Goal: Task Accomplishment & Management: Use online tool/utility

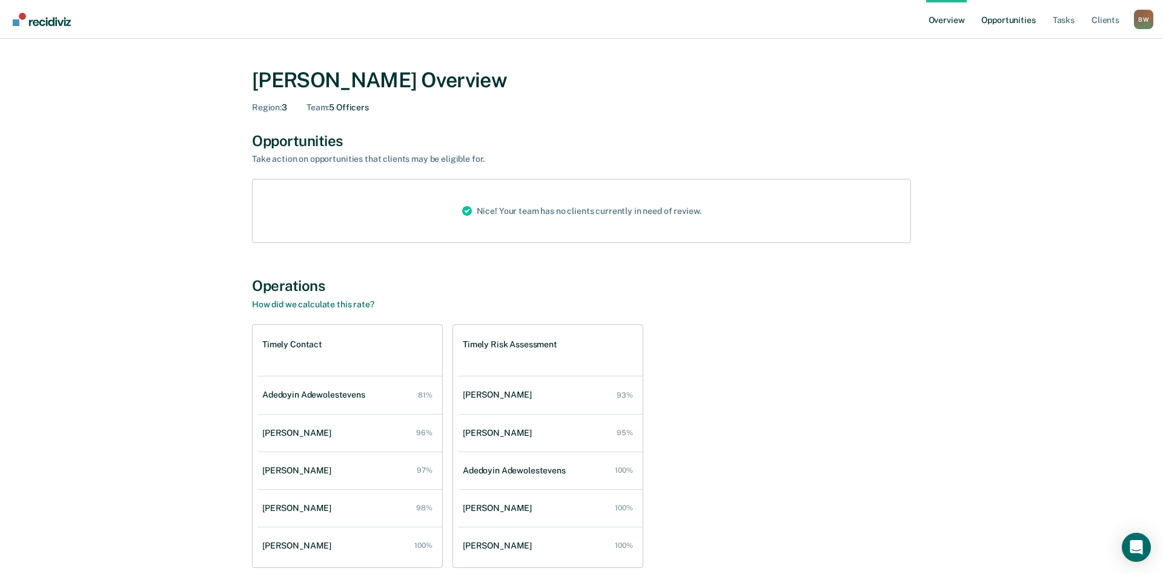
click at [999, 21] on link "Opportunities" at bounding box center [1008, 19] width 59 height 39
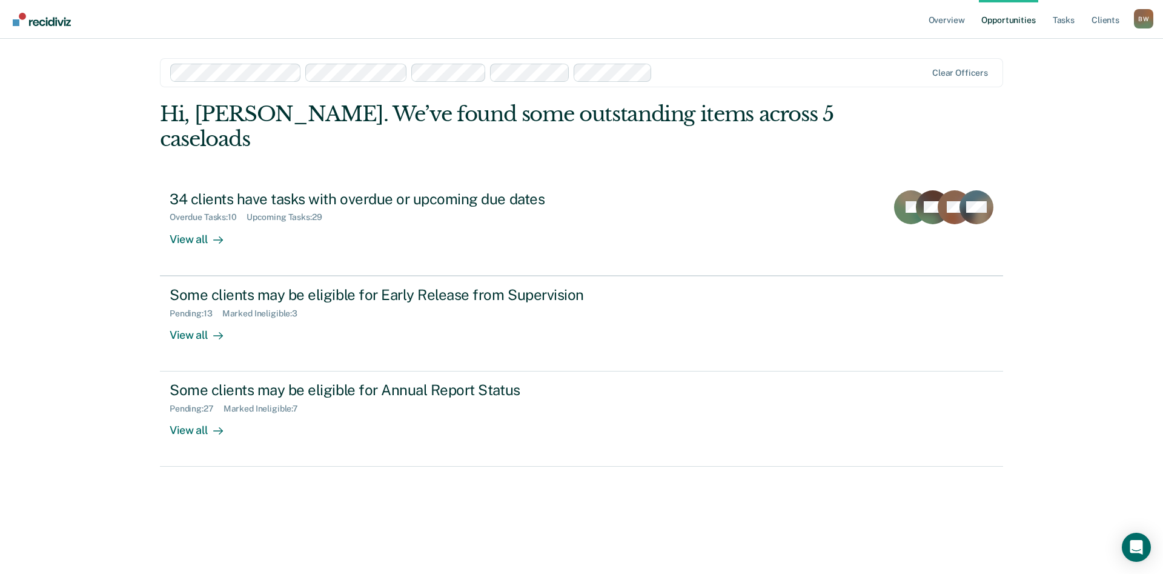
click at [1023, 21] on link "Opportunities" at bounding box center [1008, 19] width 59 height 39
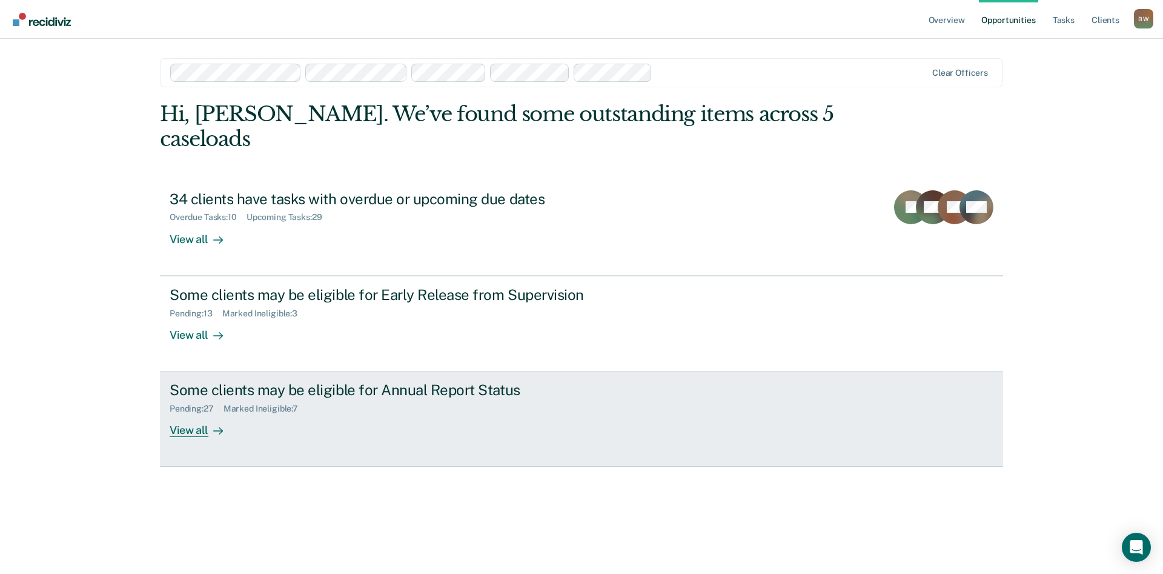
click at [300, 381] on div "Some clients may be eligible for Annual Report Status" at bounding box center [382, 390] width 425 height 18
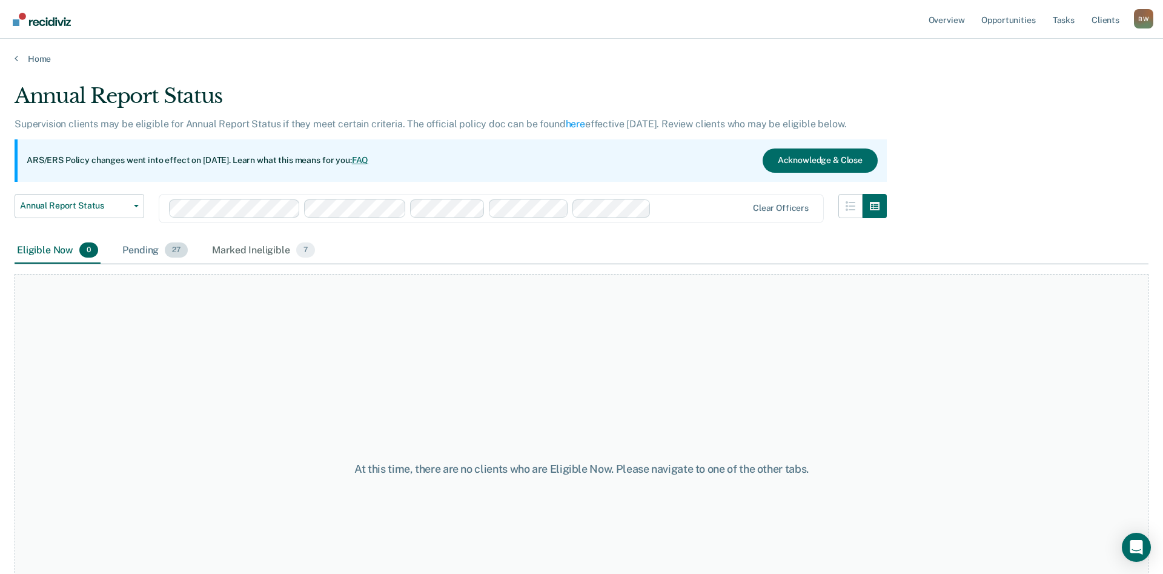
click at [150, 256] on div "Pending 27" at bounding box center [155, 251] width 70 height 27
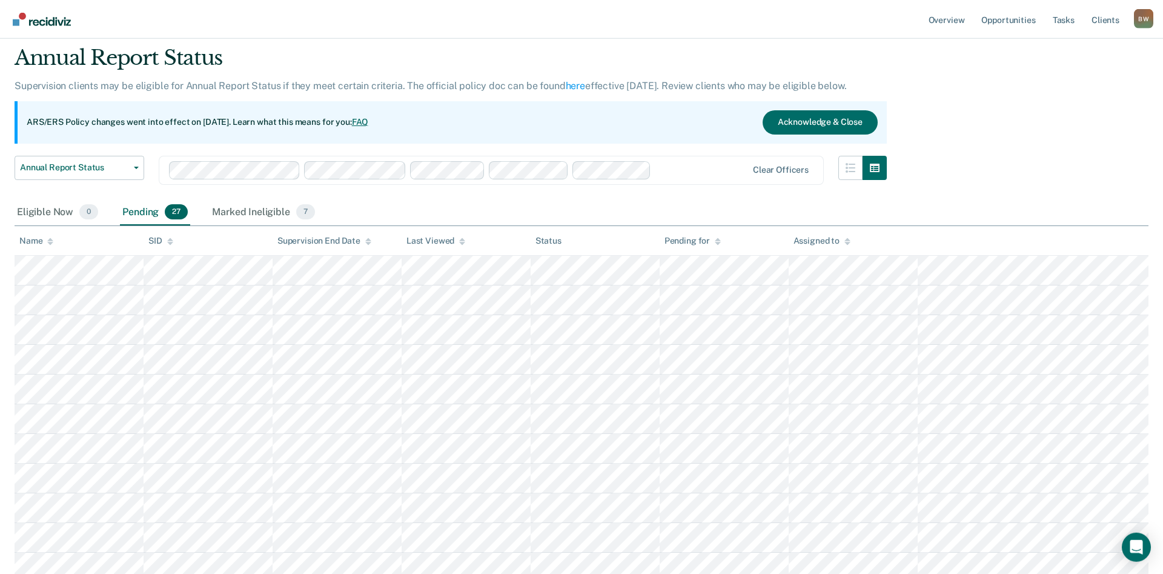
scroll to position [62, 0]
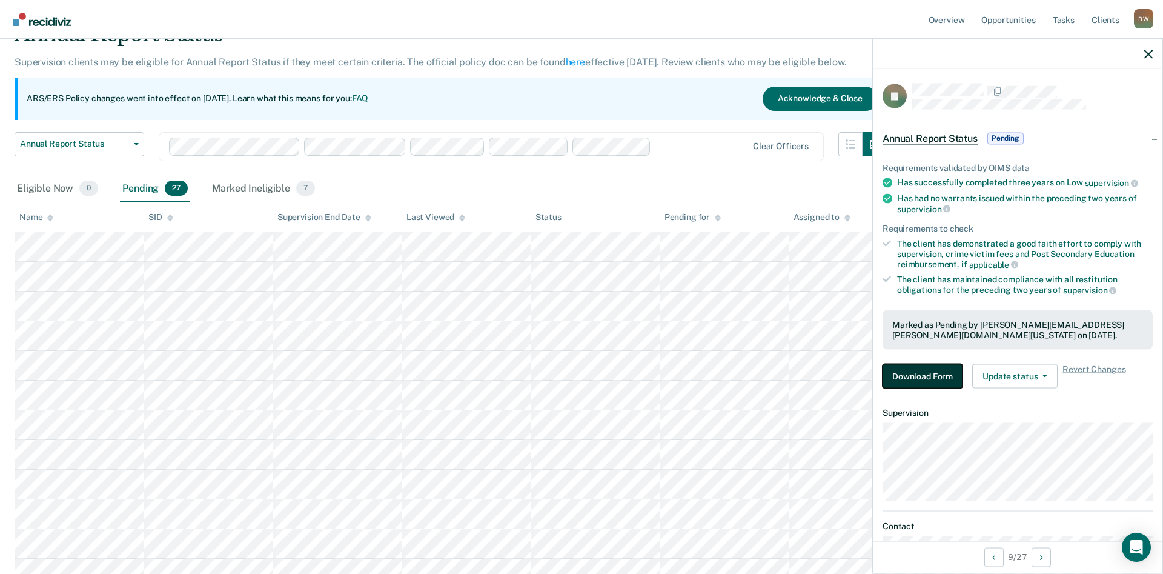
click at [917, 380] on button "Download Form" at bounding box center [923, 376] width 80 height 24
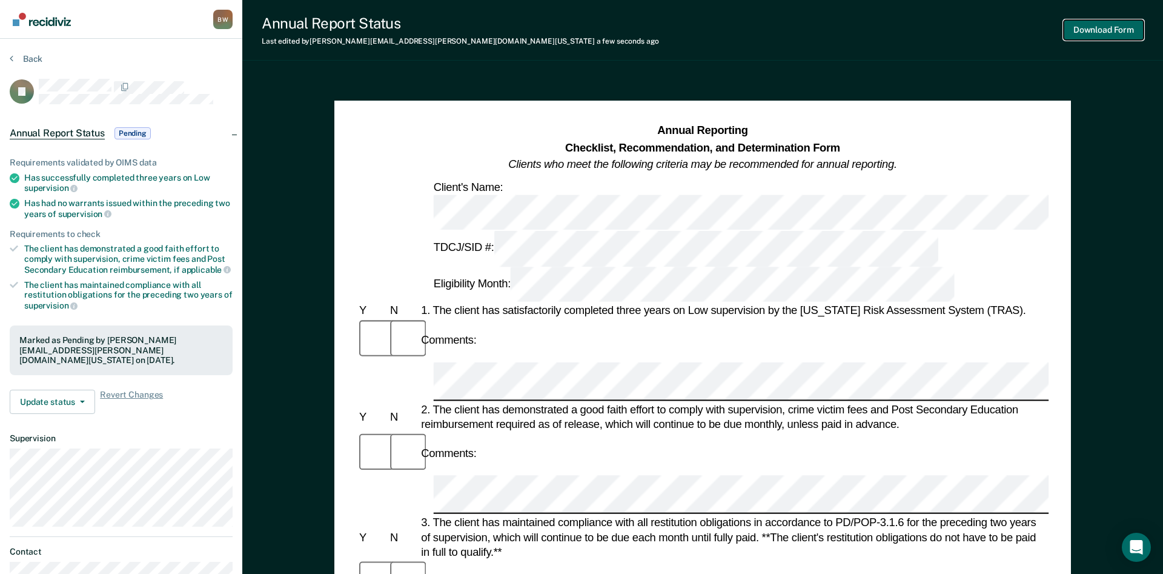
click at [1087, 28] on button "Download Form" at bounding box center [1104, 30] width 80 height 20
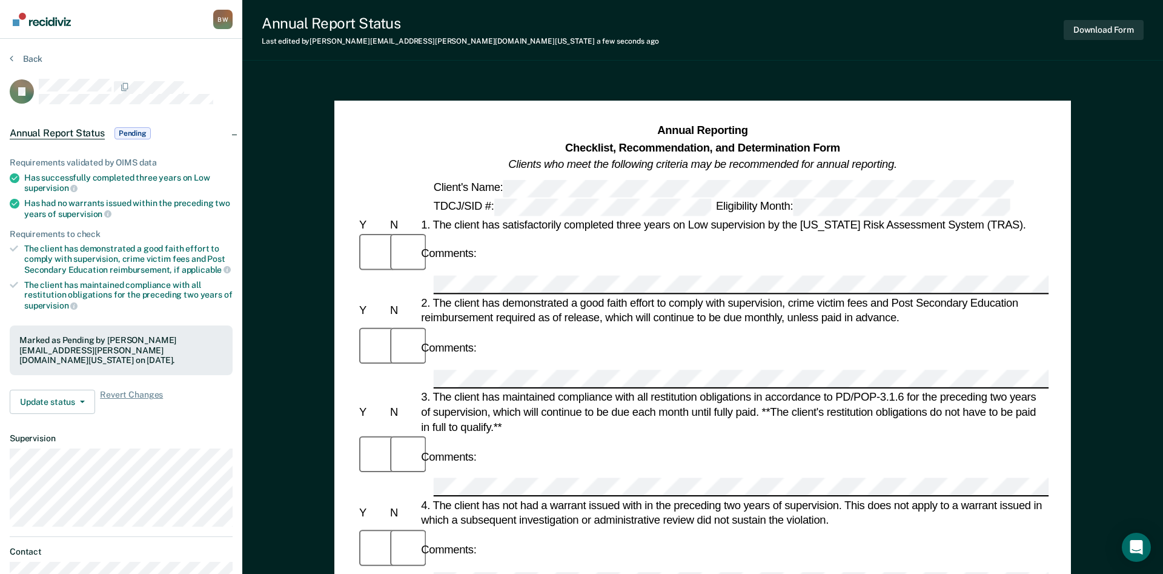
scroll to position [62, 0]
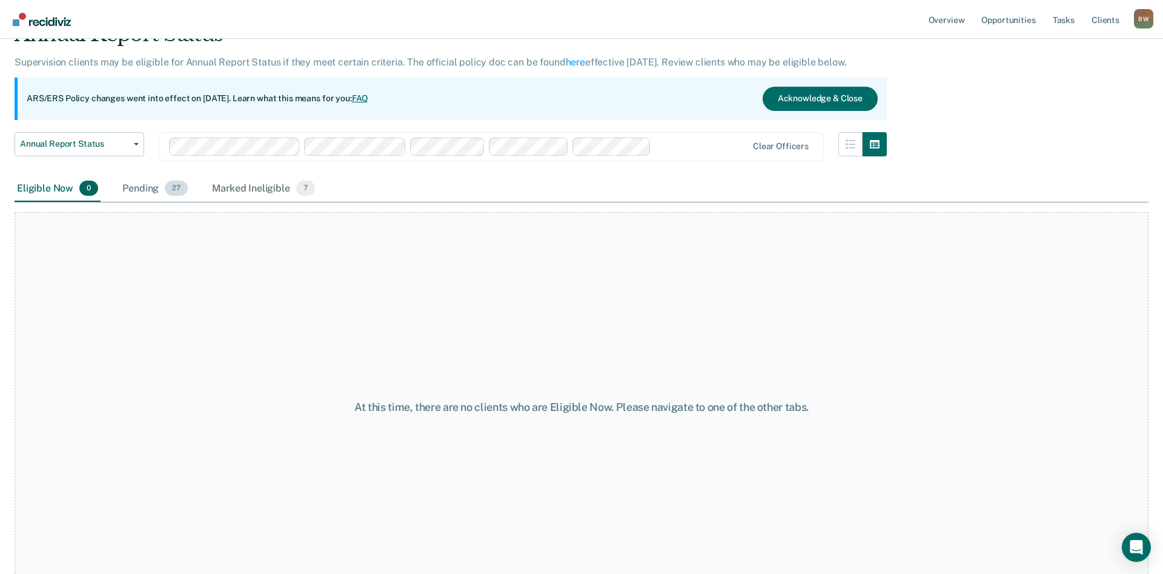
click at [146, 189] on div "Pending 27" at bounding box center [155, 189] width 70 height 27
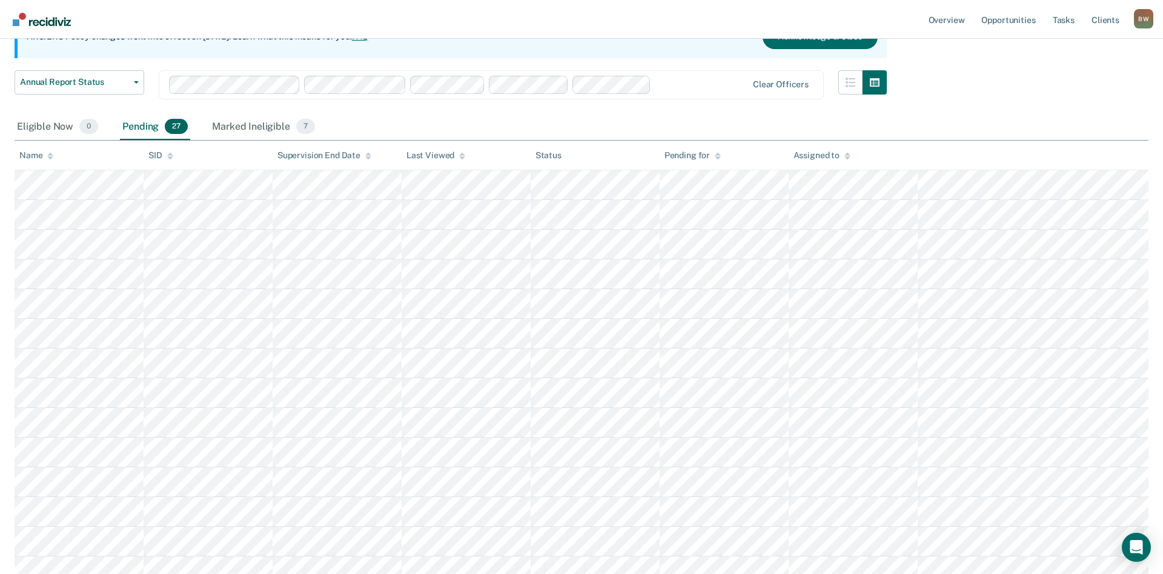
scroll to position [185, 0]
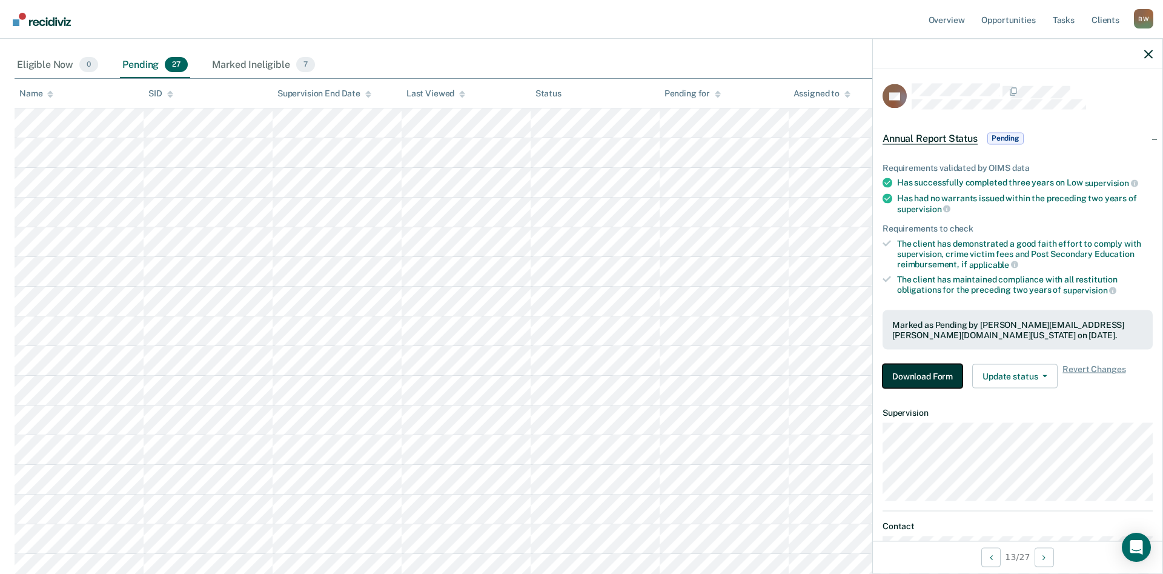
click at [905, 375] on button "Download Form" at bounding box center [923, 376] width 80 height 24
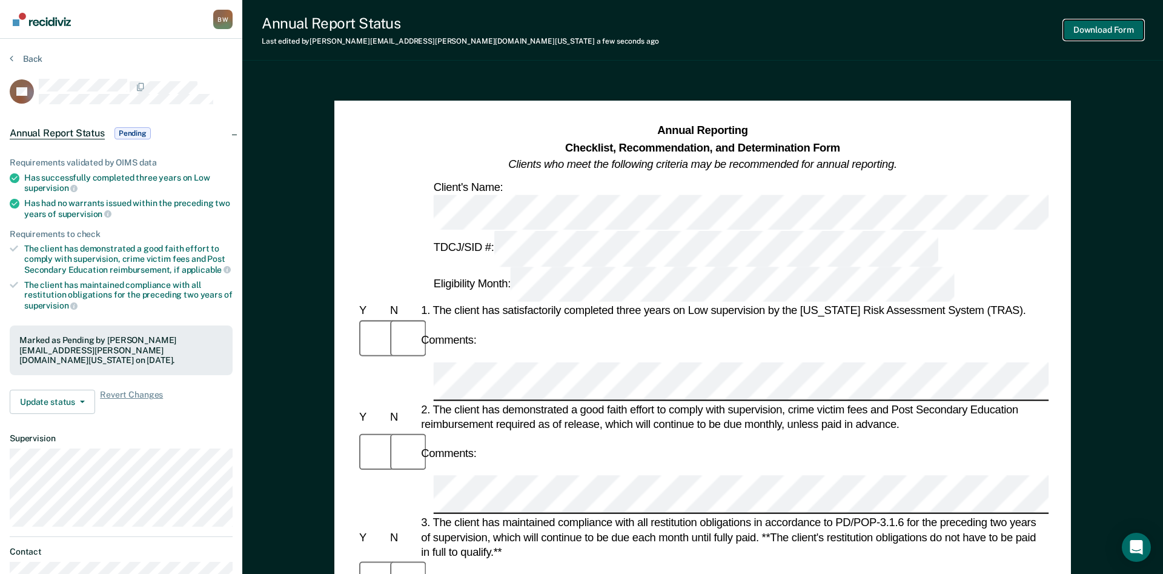
click at [1099, 28] on button "Download Form" at bounding box center [1104, 30] width 80 height 20
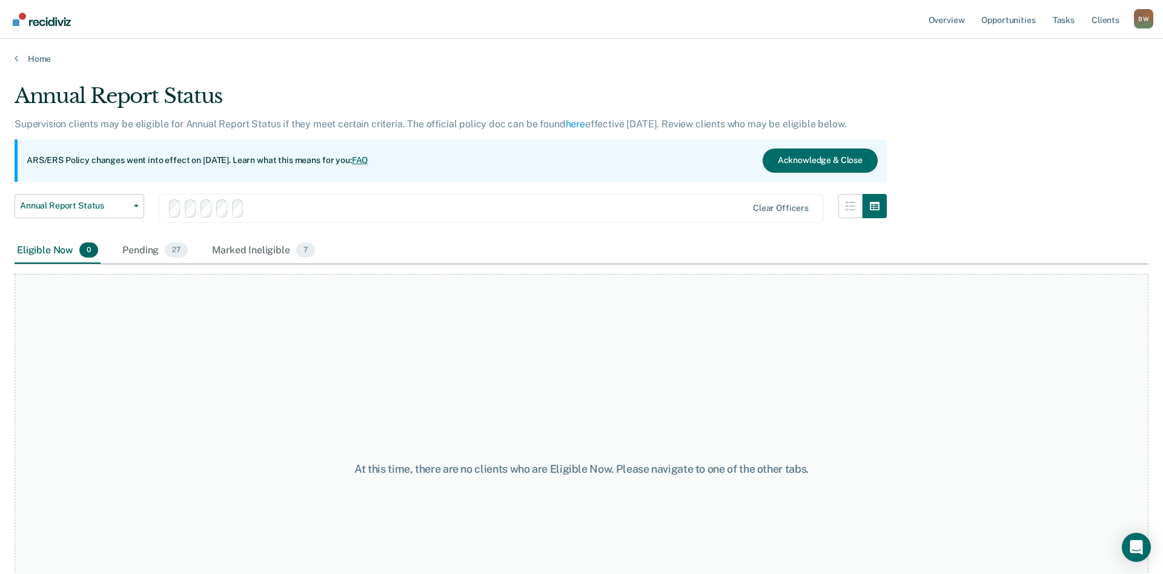
scroll to position [90, 0]
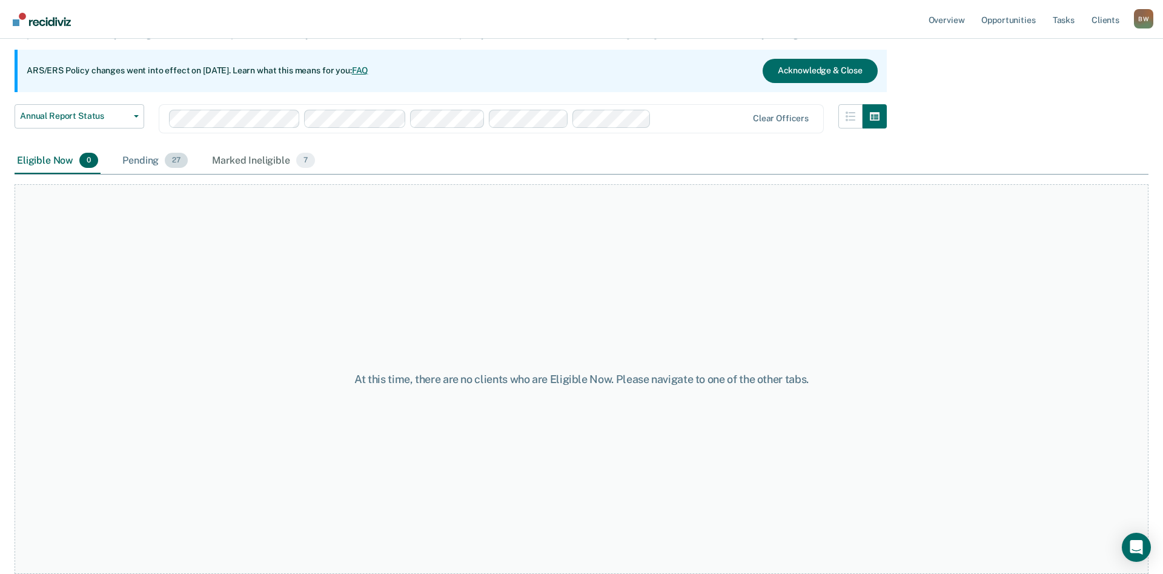
click at [144, 160] on div "Pending 27" at bounding box center [155, 161] width 70 height 27
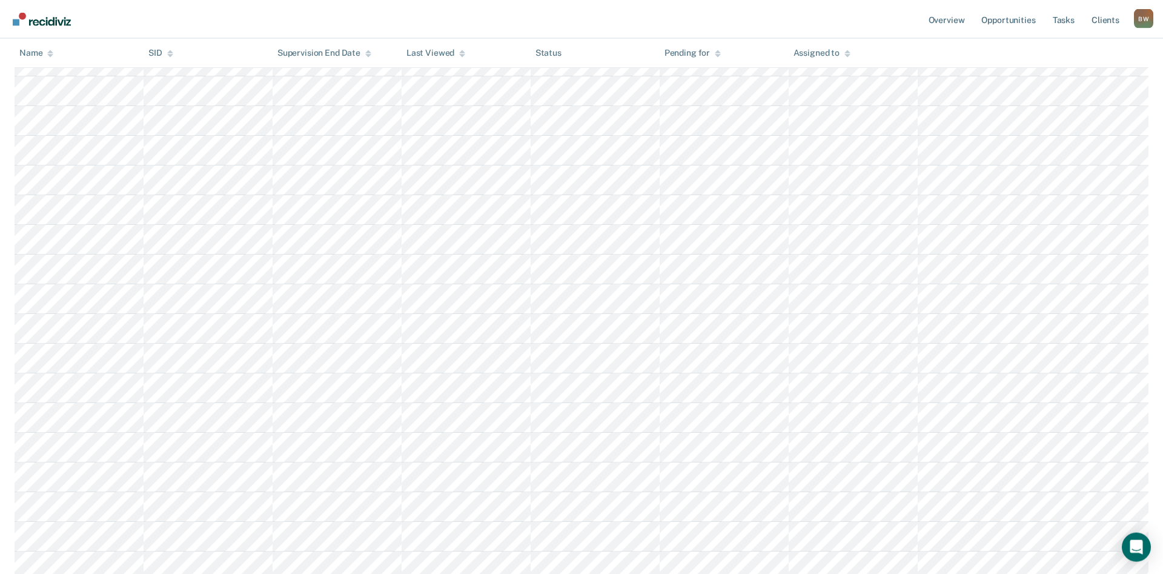
scroll to position [275, 0]
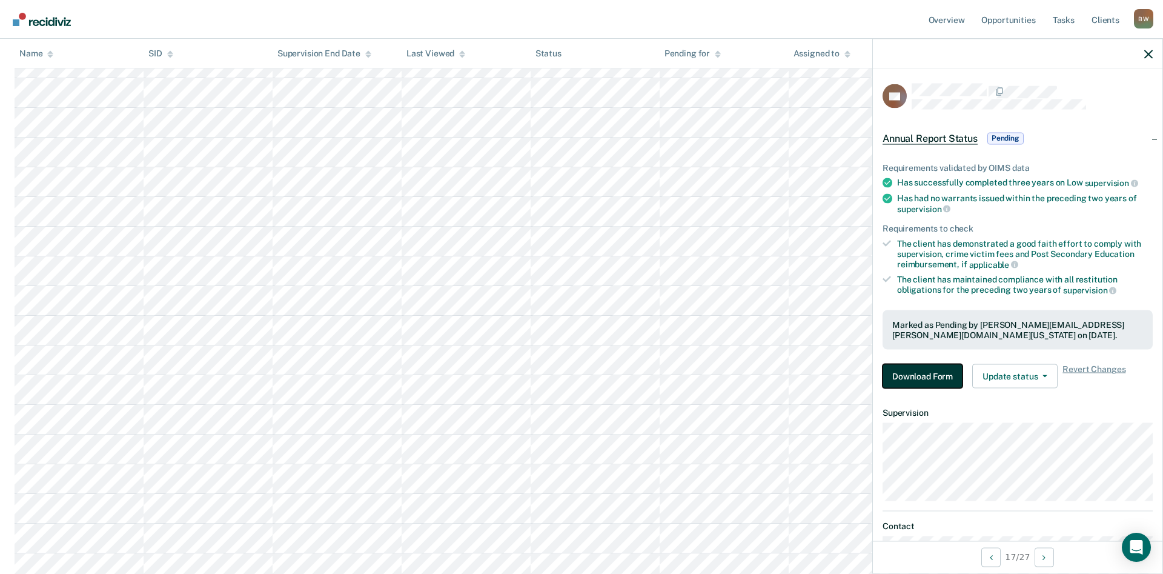
click at [907, 383] on button "Download Form" at bounding box center [923, 376] width 80 height 24
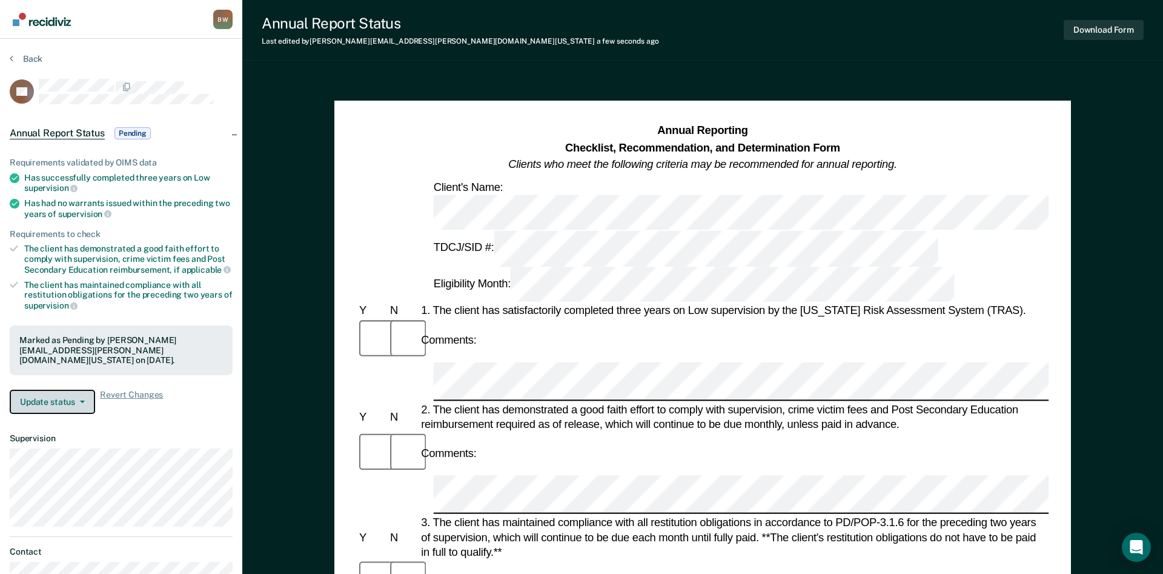
click at [84, 391] on button "Update status" at bounding box center [52, 402] width 85 height 24
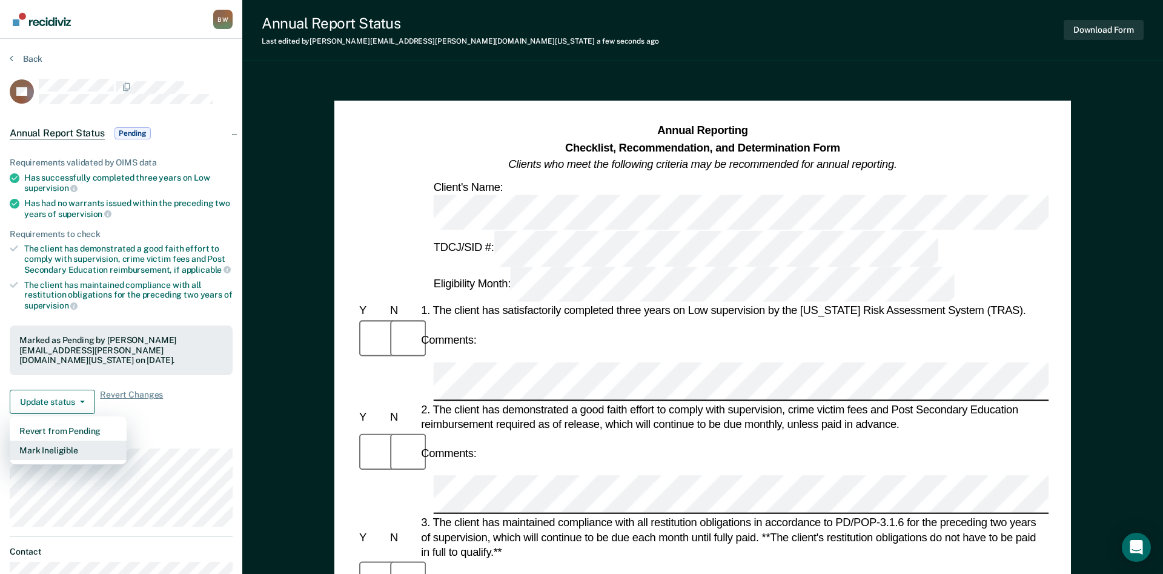
click at [58, 441] on button "Mark Ineligible" at bounding box center [68, 450] width 117 height 19
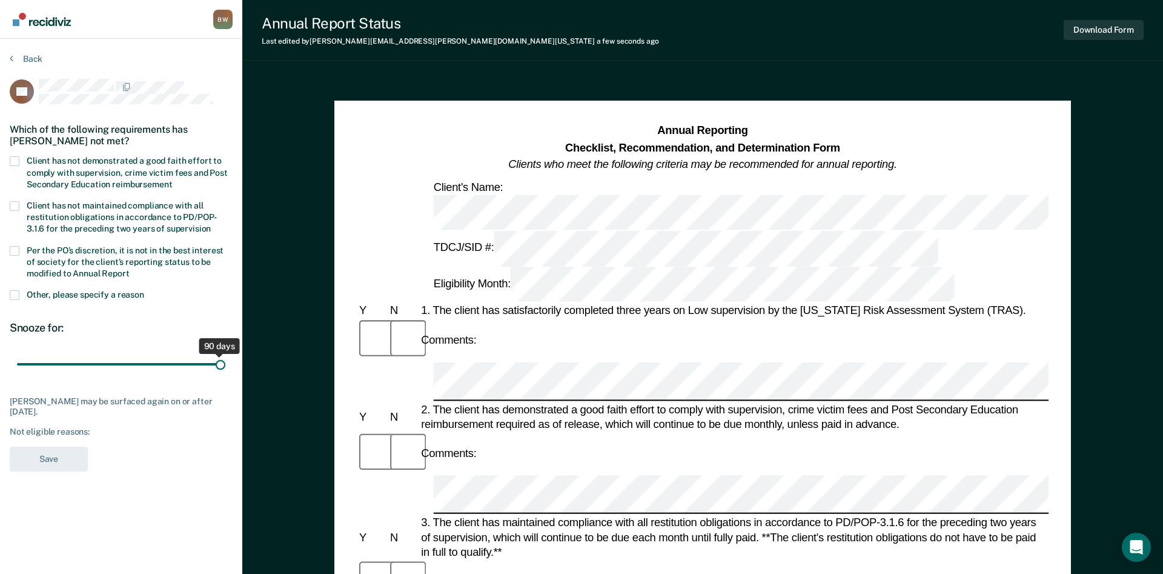
drag, startPoint x: 87, startPoint y: 365, endPoint x: 225, endPoint y: 374, distance: 138.5
type input "90"
click at [225, 374] on input "range" at bounding box center [121, 364] width 208 height 21
click at [15, 250] on span at bounding box center [15, 251] width 10 height 10
click at [130, 269] on input "Per the PO’s discretion, it is not in the best interest of society for the clie…" at bounding box center [130, 269] width 0 height 0
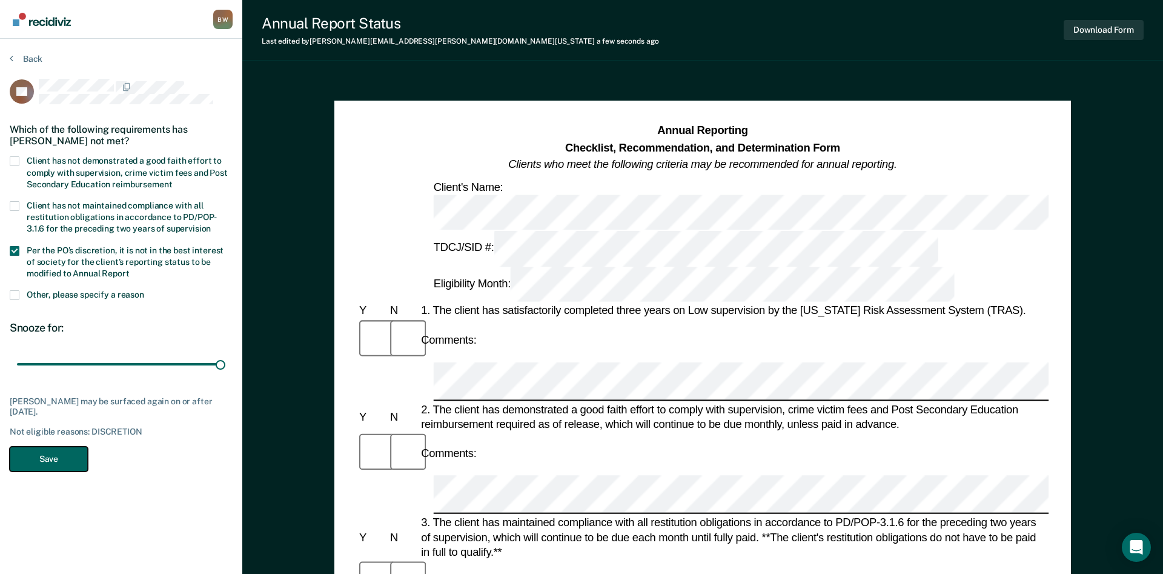
click at [42, 458] on button "Save" at bounding box center [49, 459] width 78 height 25
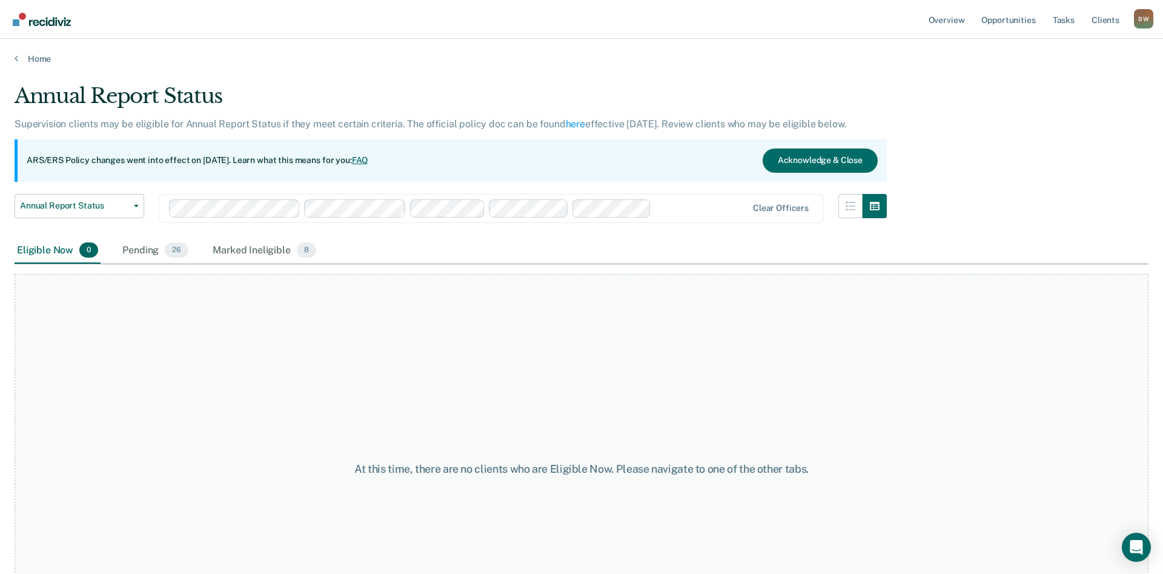
scroll to position [90, 0]
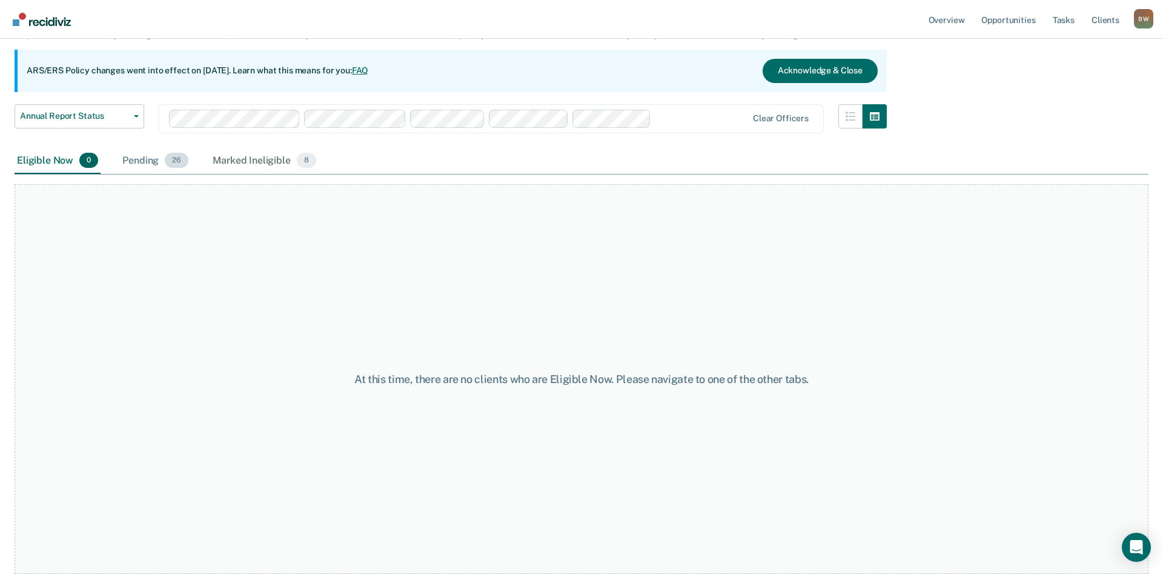
click at [144, 160] on div "Pending 26" at bounding box center [155, 161] width 71 height 27
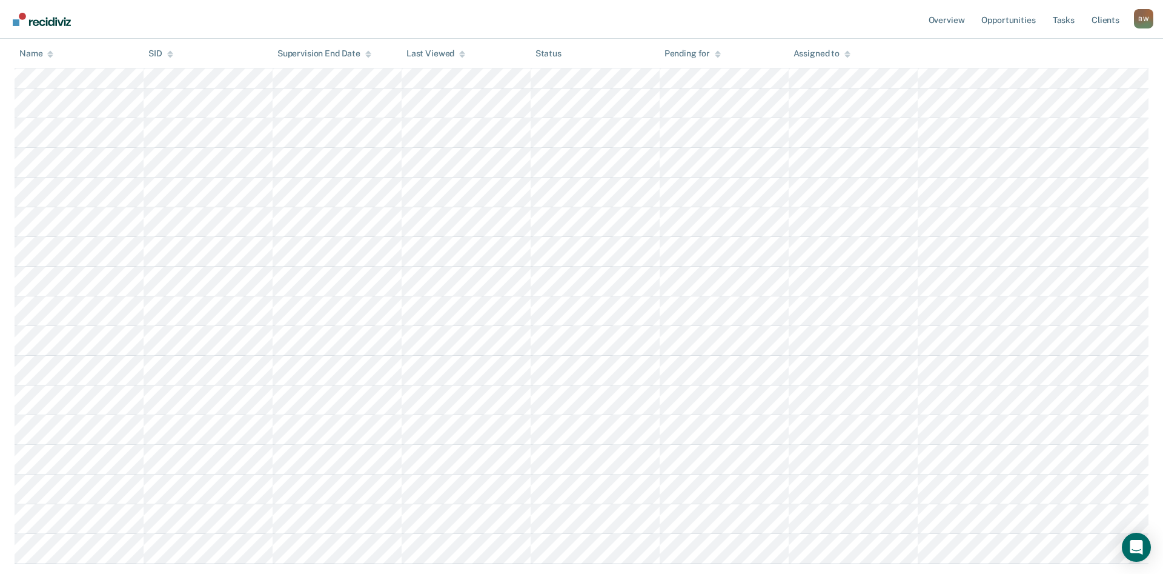
scroll to position [522, 0]
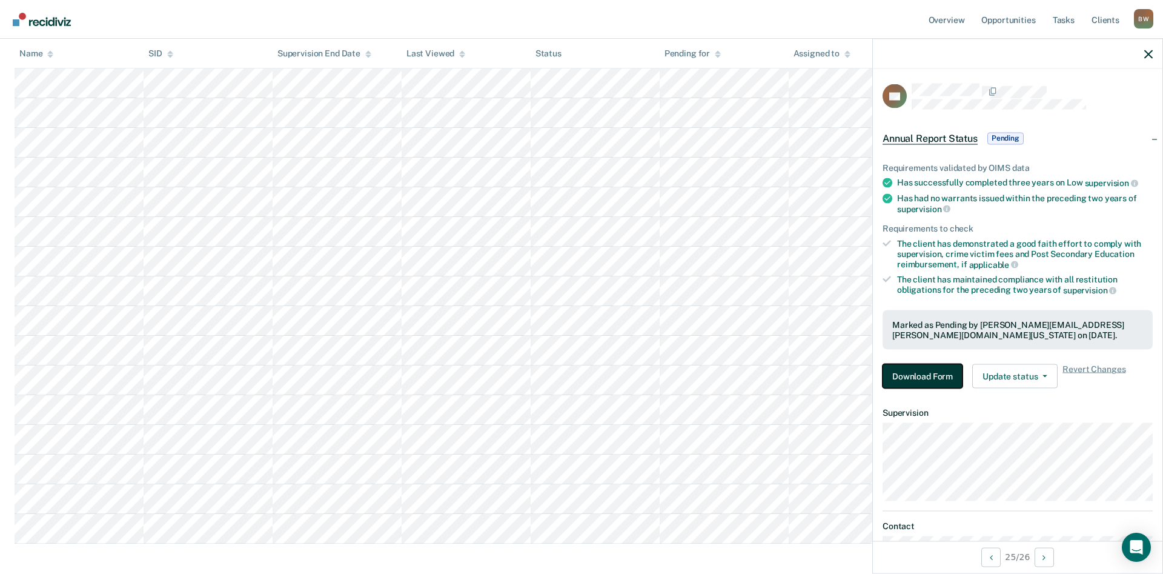
click at [926, 379] on button "Download Form" at bounding box center [923, 376] width 80 height 24
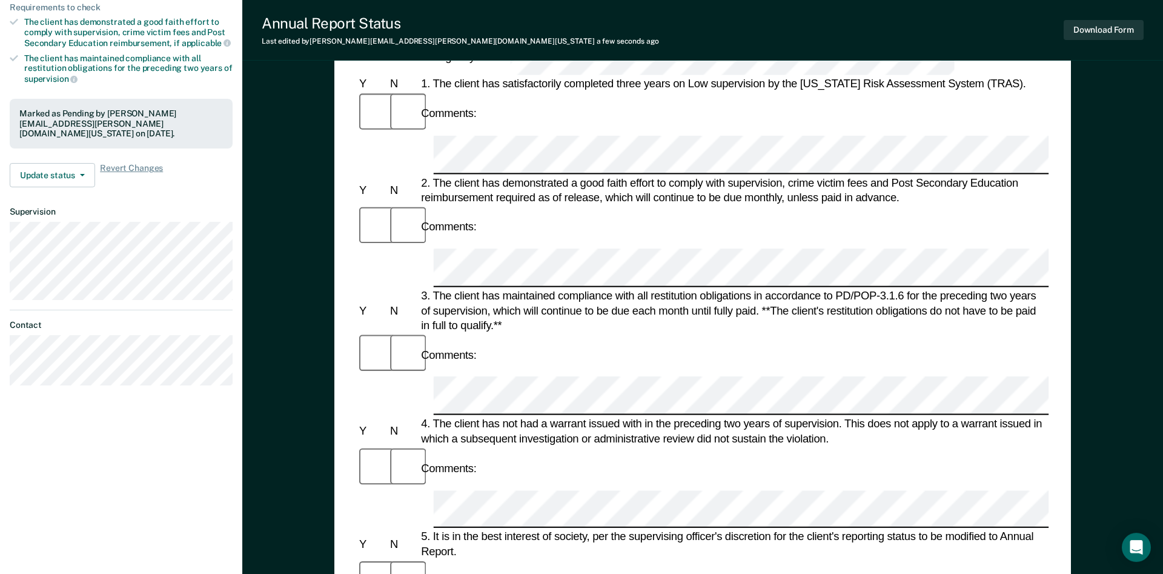
scroll to position [247, 0]
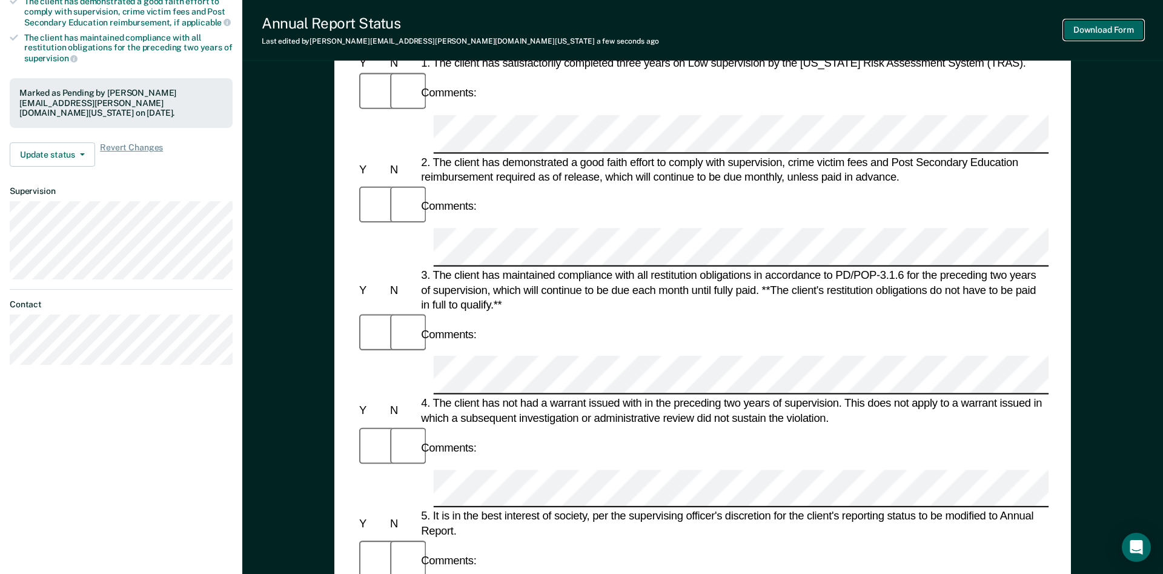
click at [1116, 32] on button "Download Form" at bounding box center [1104, 30] width 80 height 20
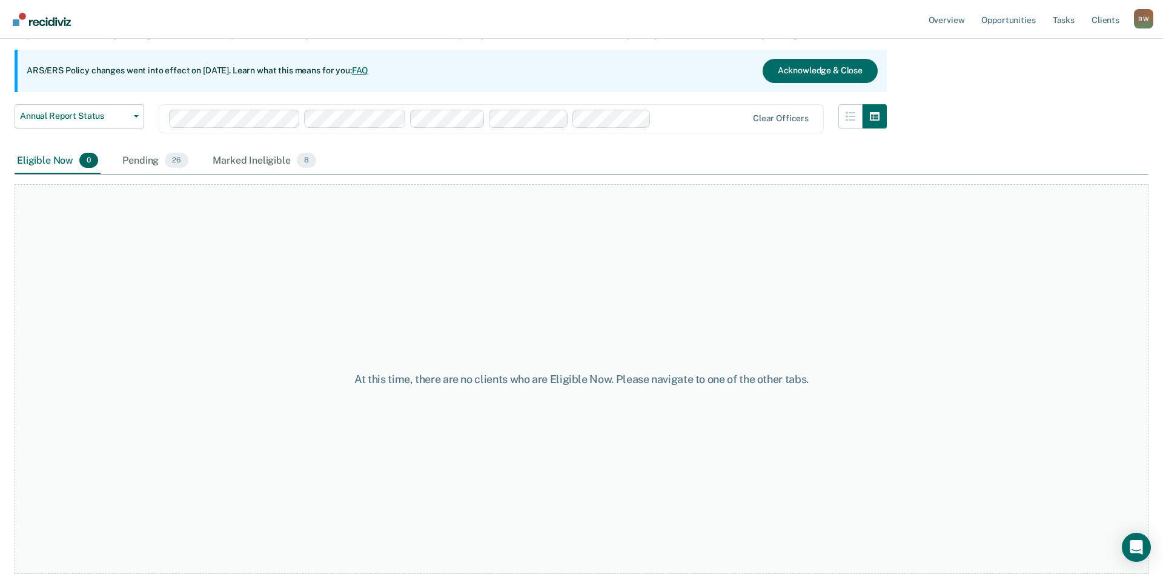
scroll to position [90, 0]
click at [126, 164] on div "Pending 26" at bounding box center [155, 161] width 71 height 27
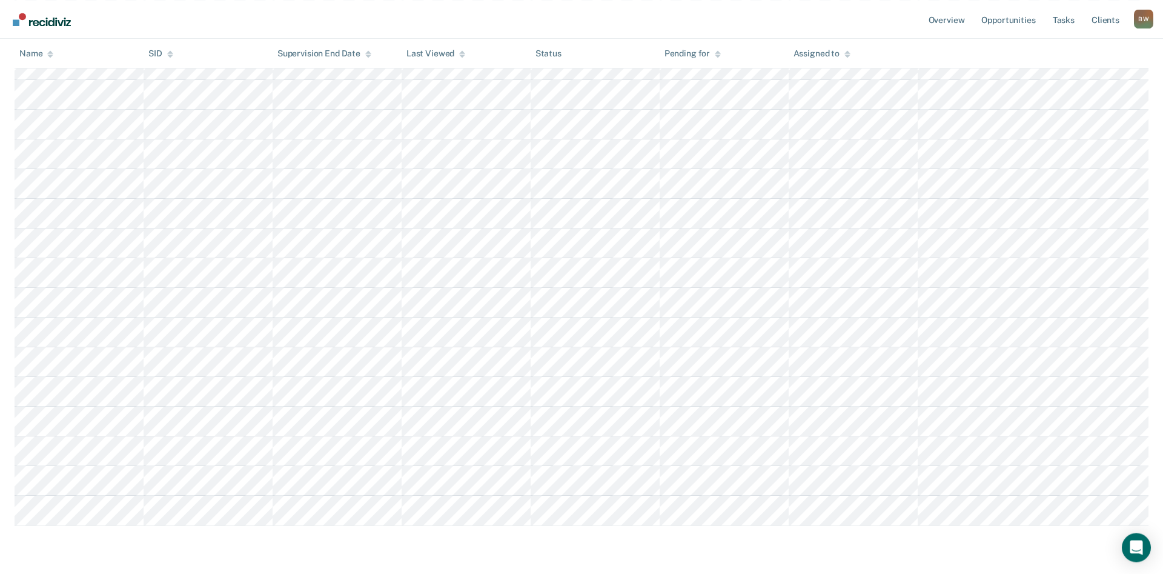
scroll to position [579, 0]
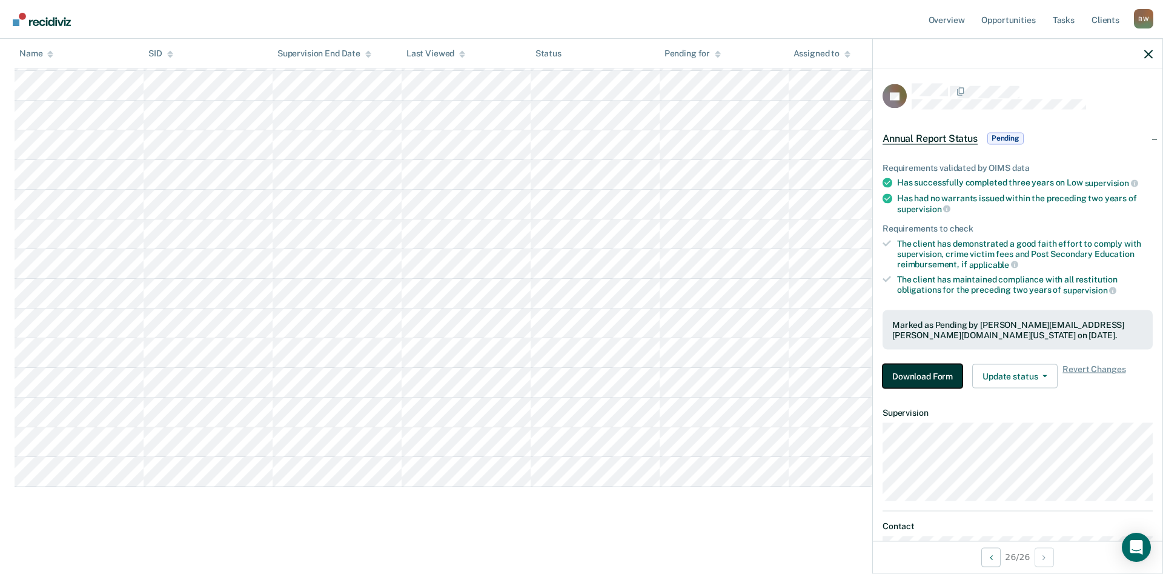
click at [909, 372] on button "Download Form" at bounding box center [923, 376] width 80 height 24
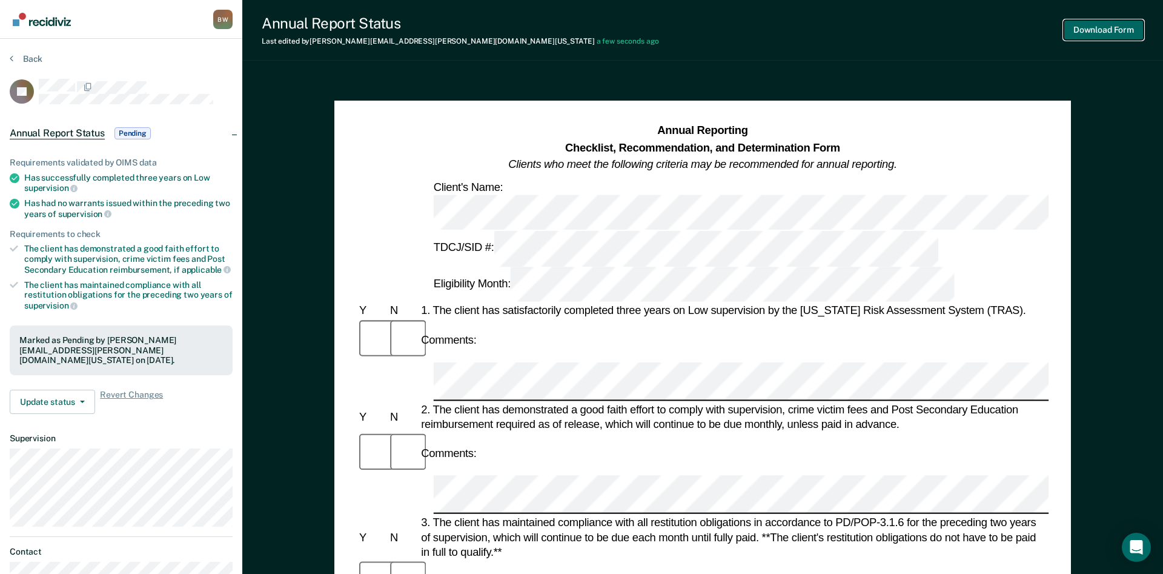
click at [1094, 31] on button "Download Form" at bounding box center [1104, 30] width 80 height 20
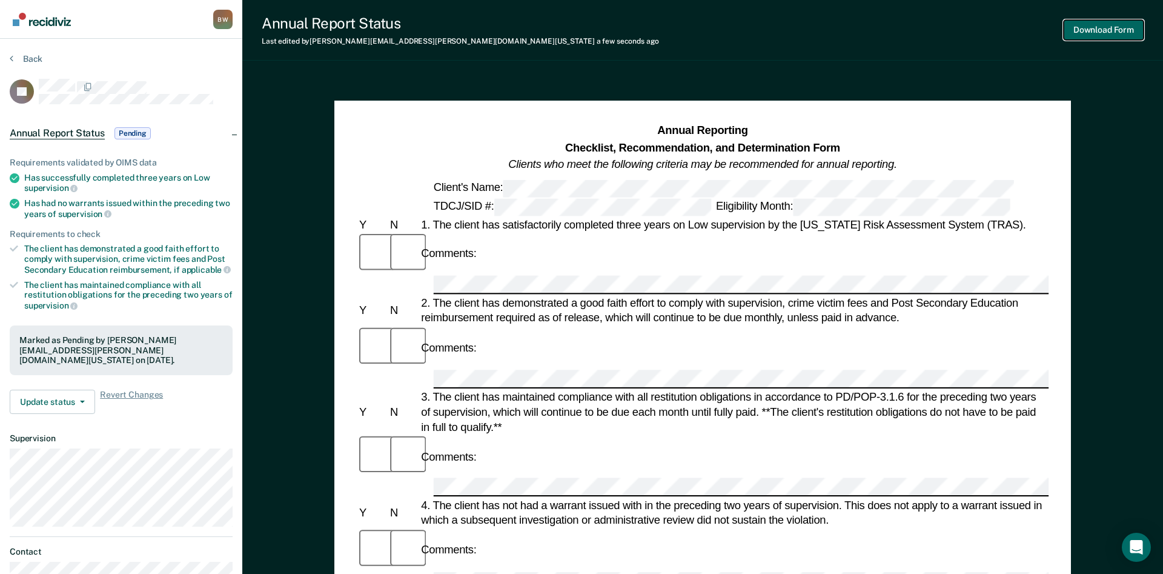
click at [1098, 32] on button "Download Form" at bounding box center [1104, 30] width 80 height 20
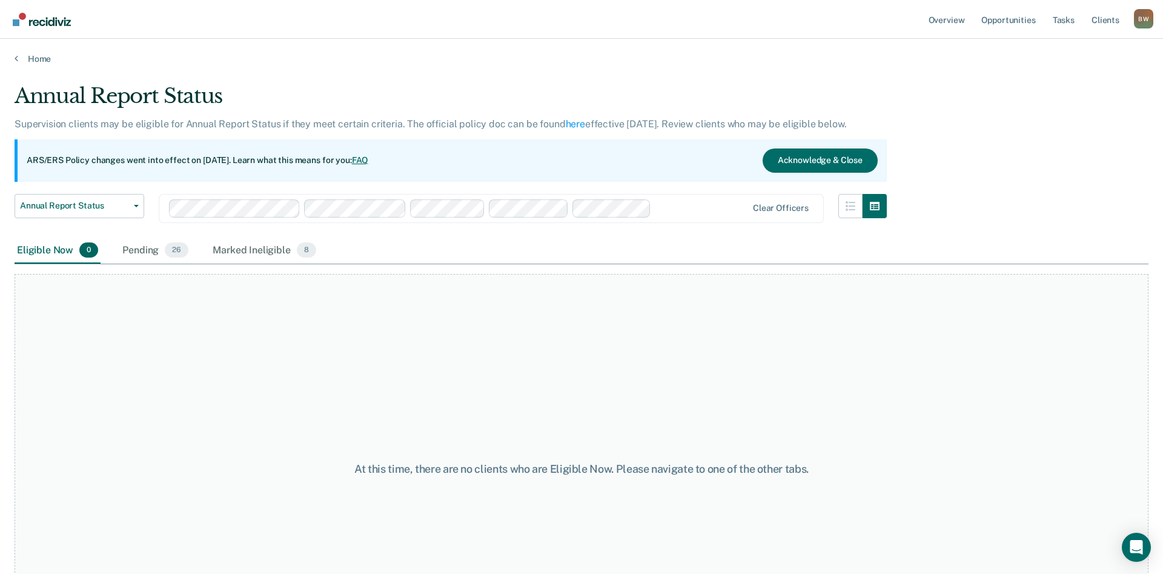
scroll to position [90, 0]
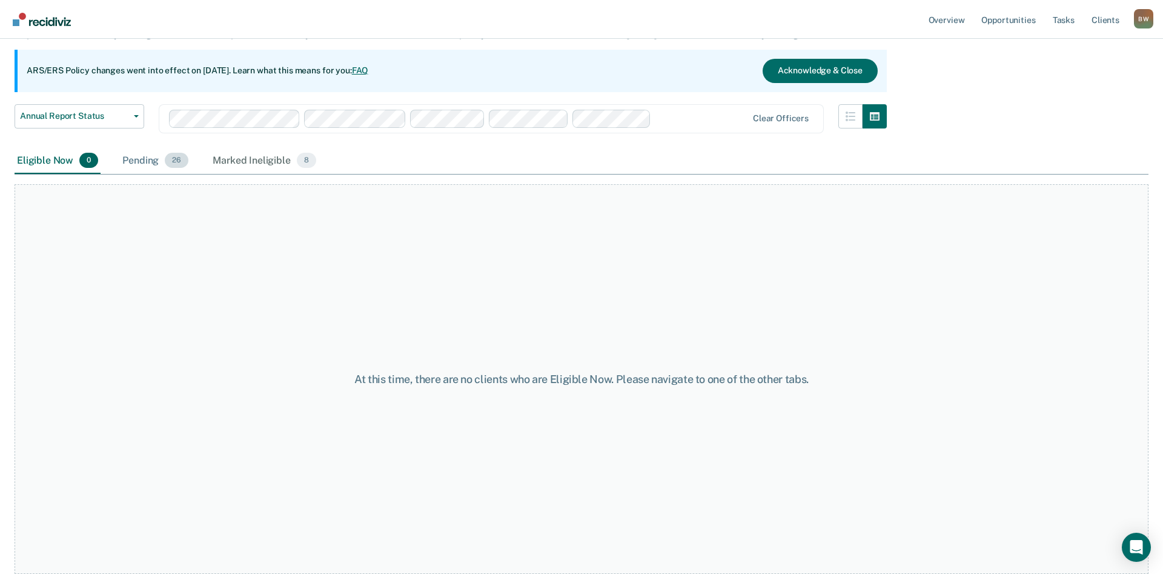
click at [145, 162] on div "Pending 26" at bounding box center [155, 161] width 71 height 27
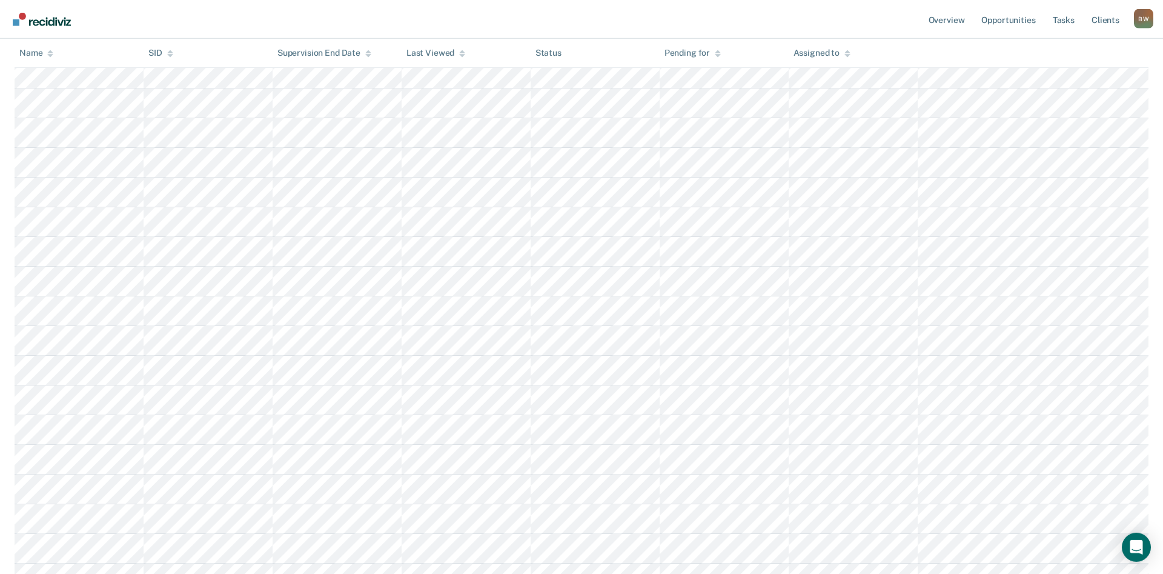
scroll to position [461, 0]
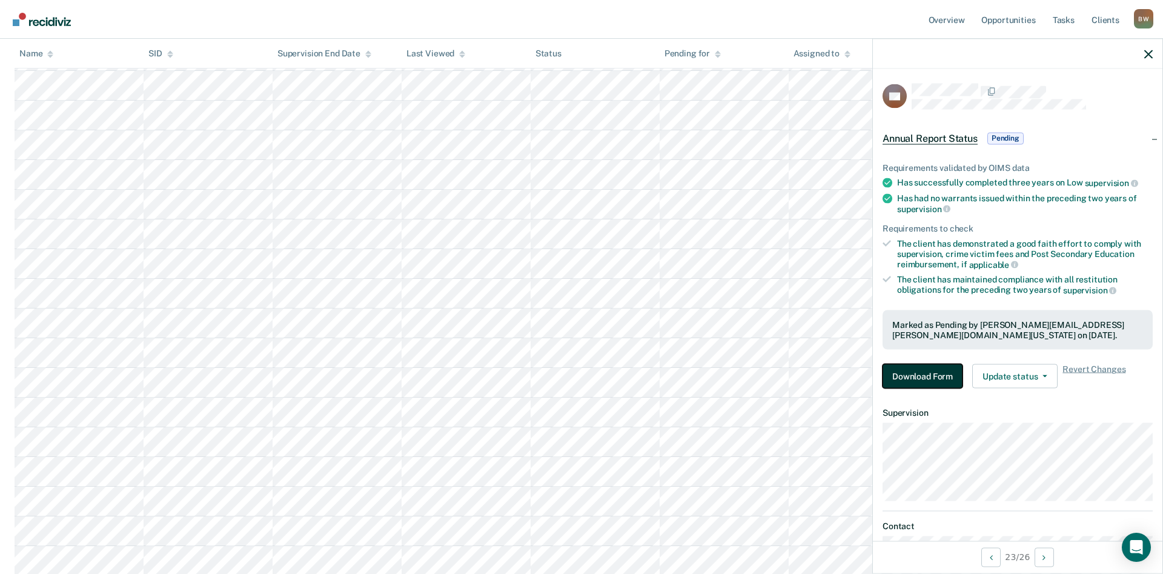
click at [901, 372] on button "Download Form" at bounding box center [923, 376] width 80 height 24
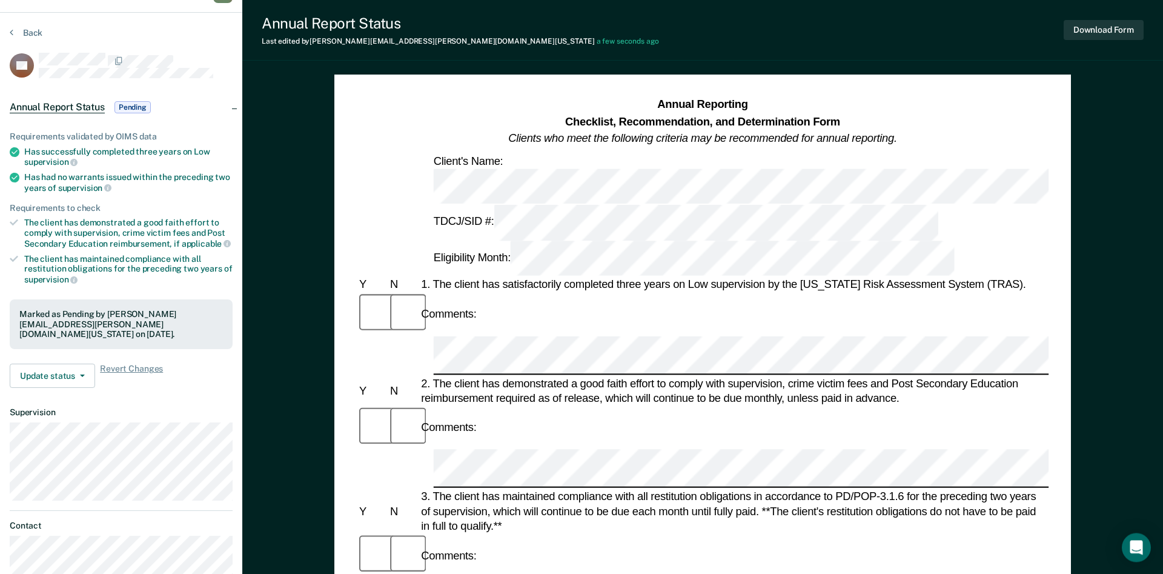
scroll to position [25, 0]
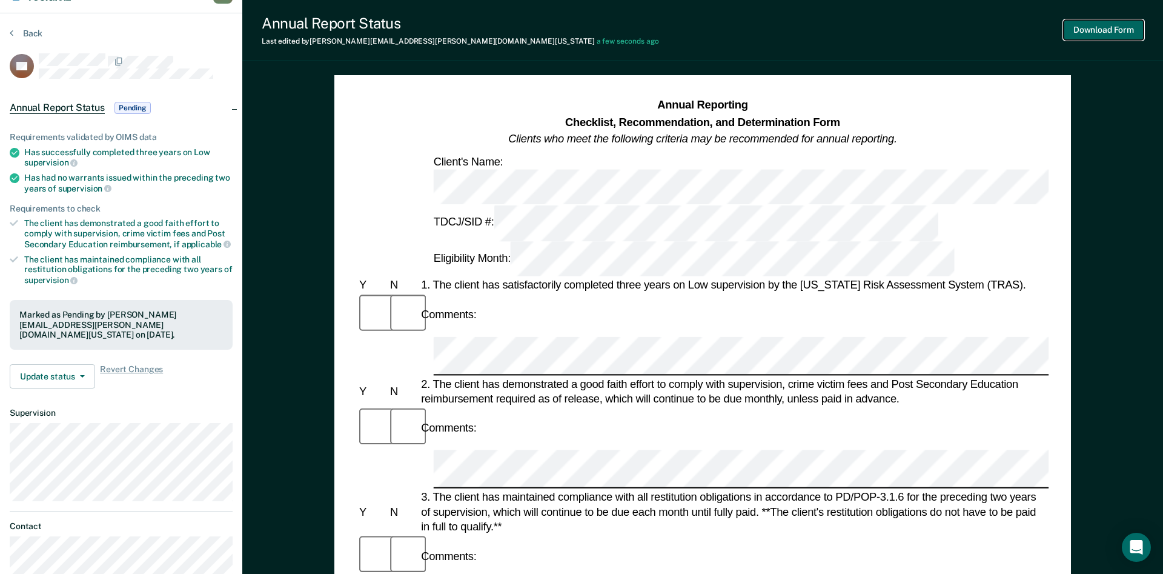
click at [1086, 24] on button "Download Form" at bounding box center [1104, 30] width 80 height 20
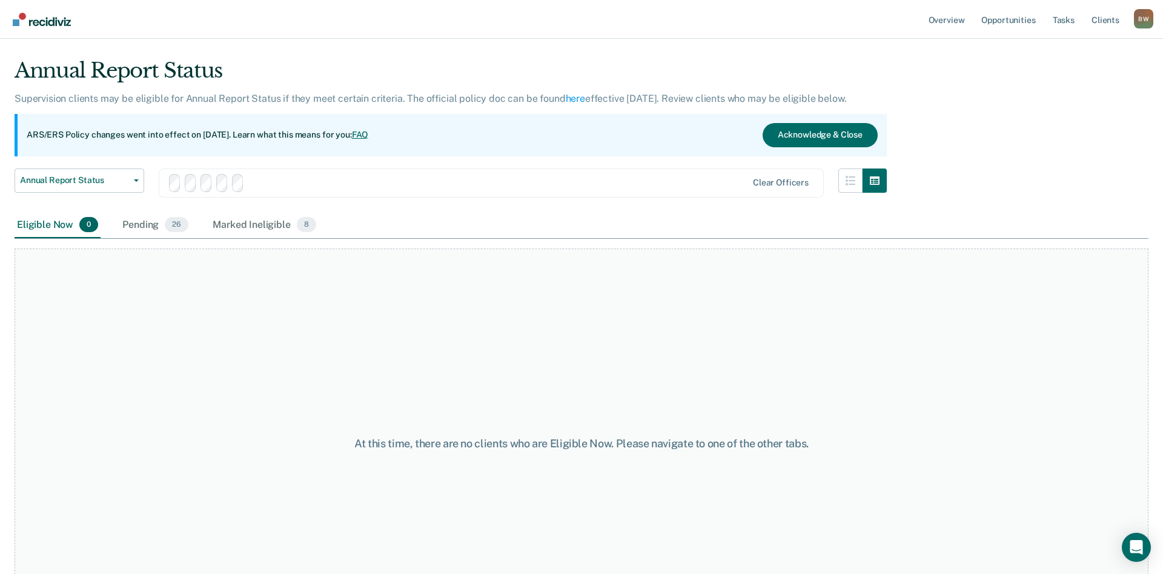
scroll to position [90, 0]
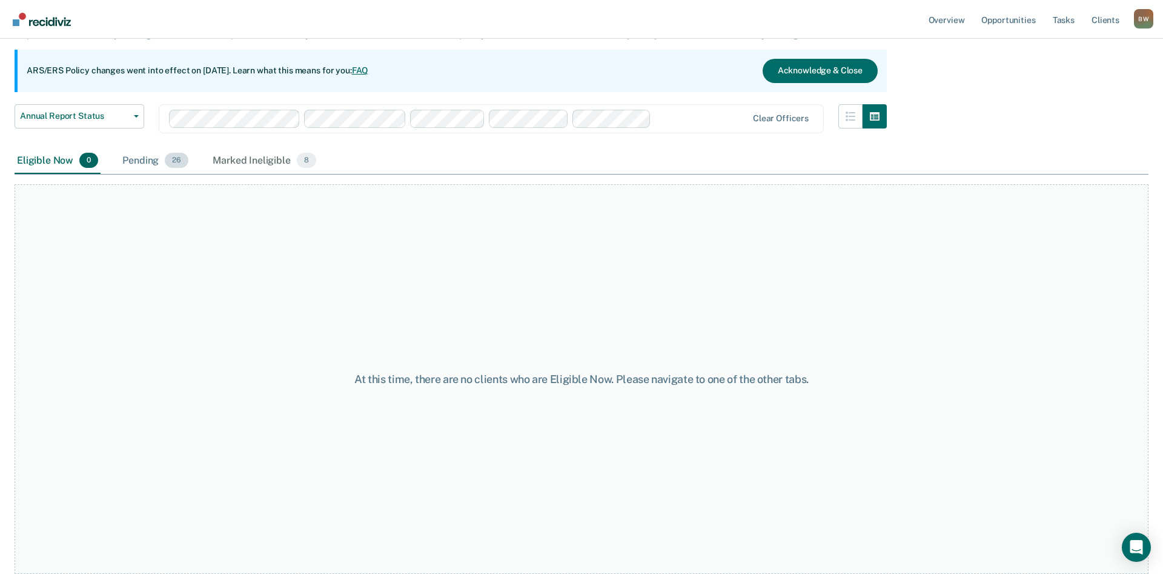
click at [135, 164] on div "Pending 26" at bounding box center [155, 161] width 71 height 27
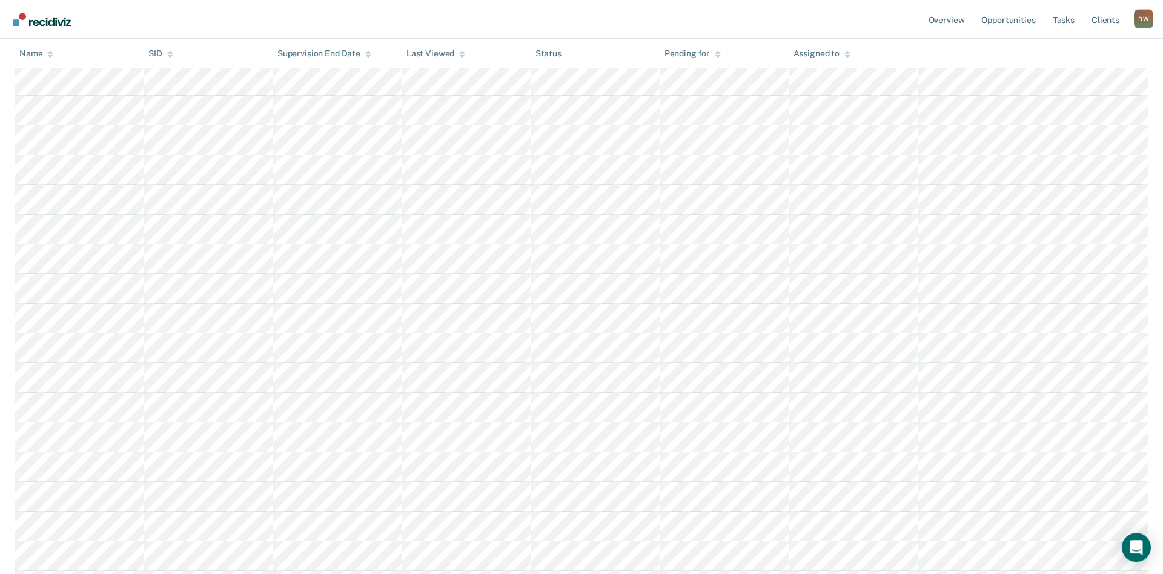
scroll to position [399, 0]
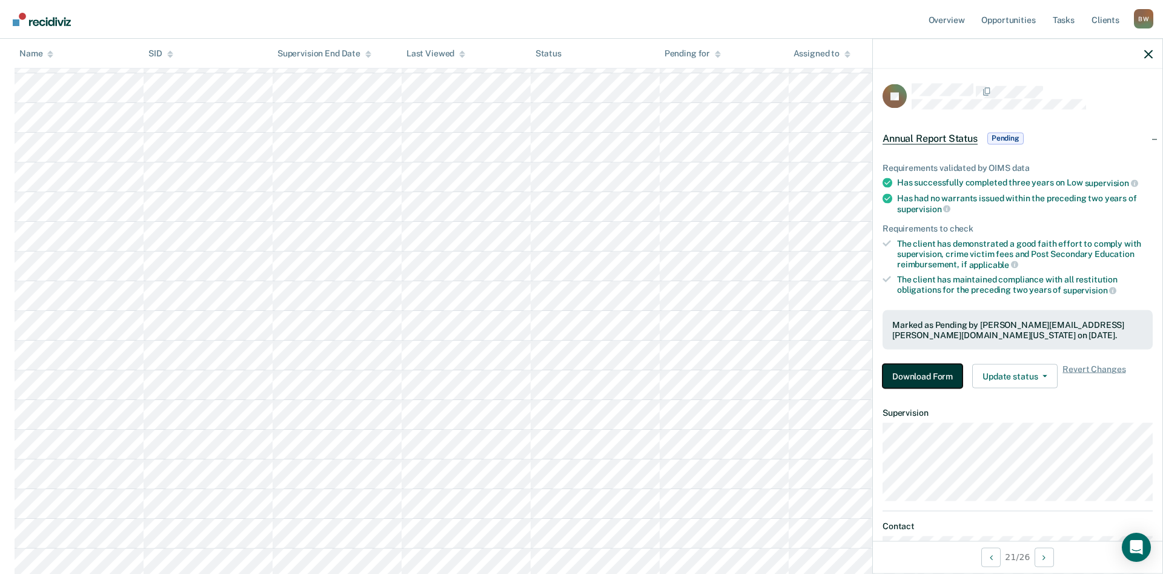
click at [902, 380] on button "Download Form" at bounding box center [923, 376] width 80 height 24
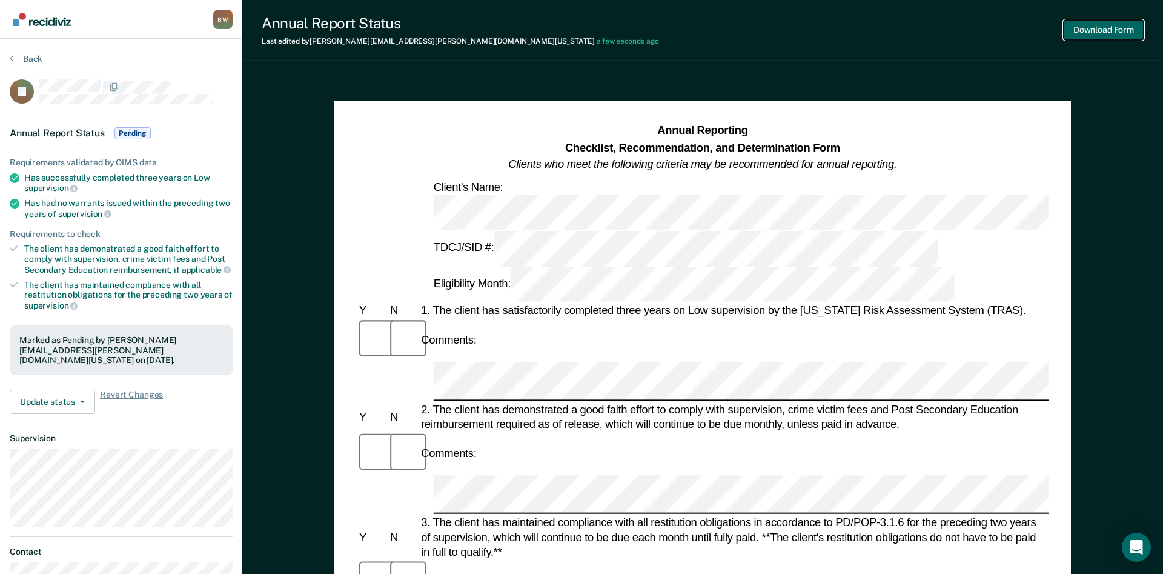
click at [1097, 28] on button "Download Form" at bounding box center [1104, 30] width 80 height 20
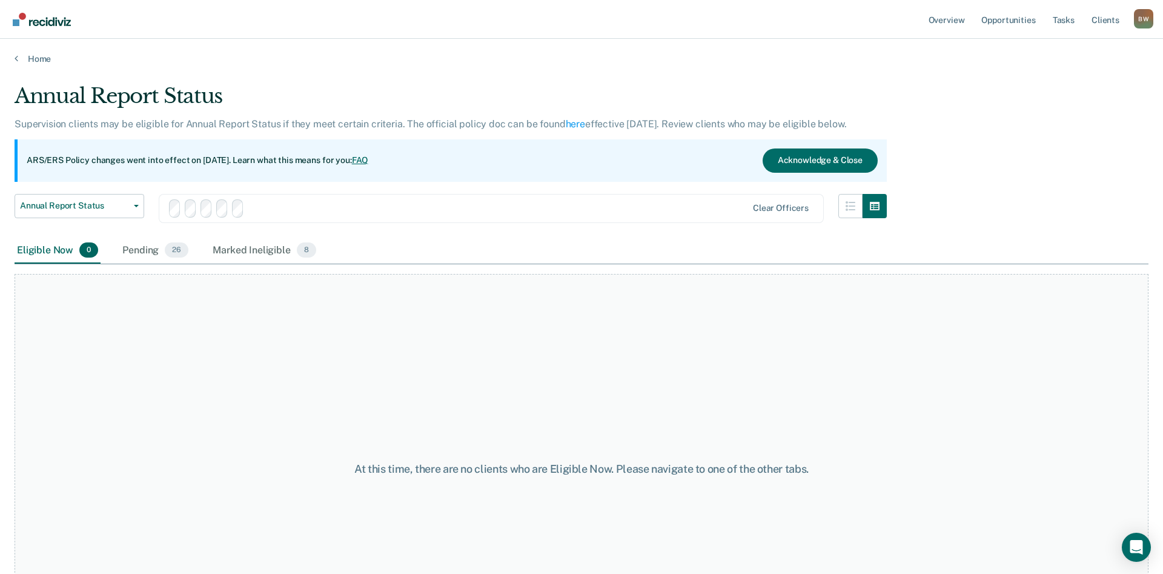
scroll to position [90, 0]
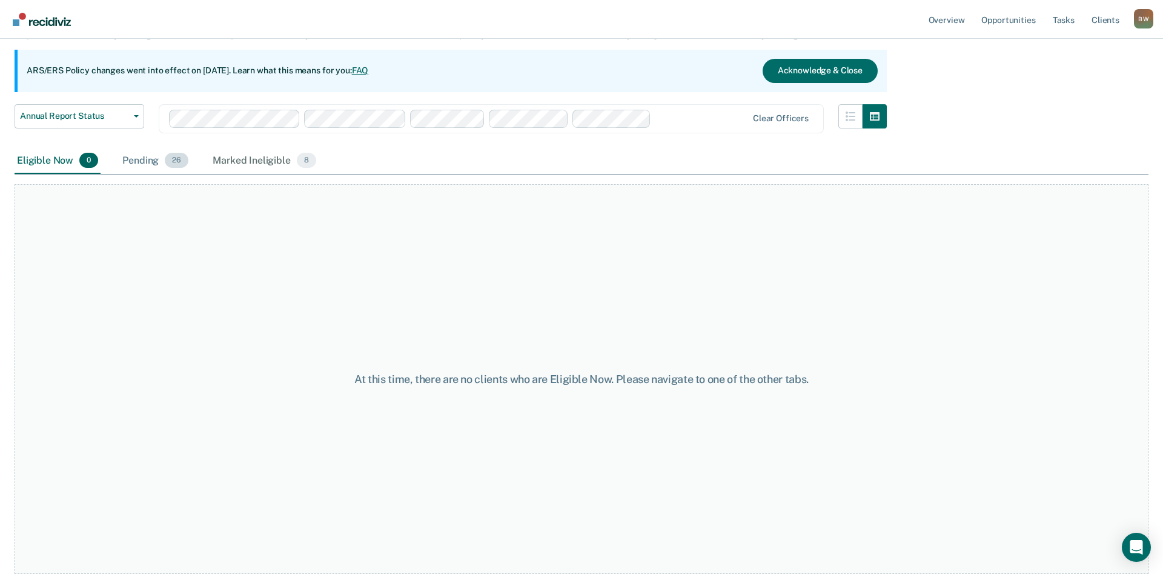
click at [144, 156] on div "Pending 26" at bounding box center [155, 161] width 71 height 27
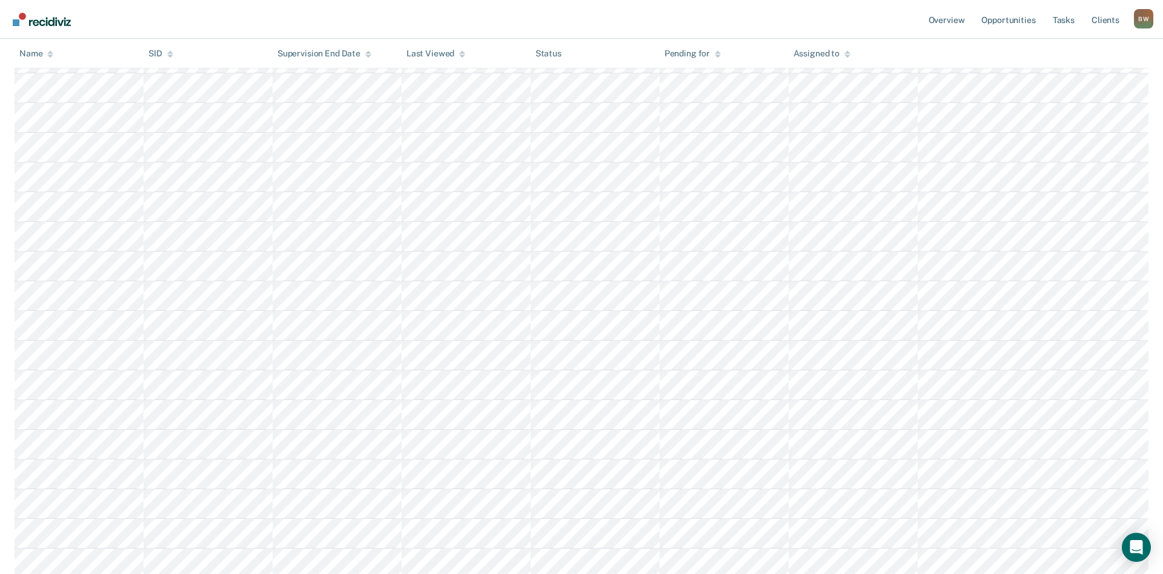
scroll to position [337, 0]
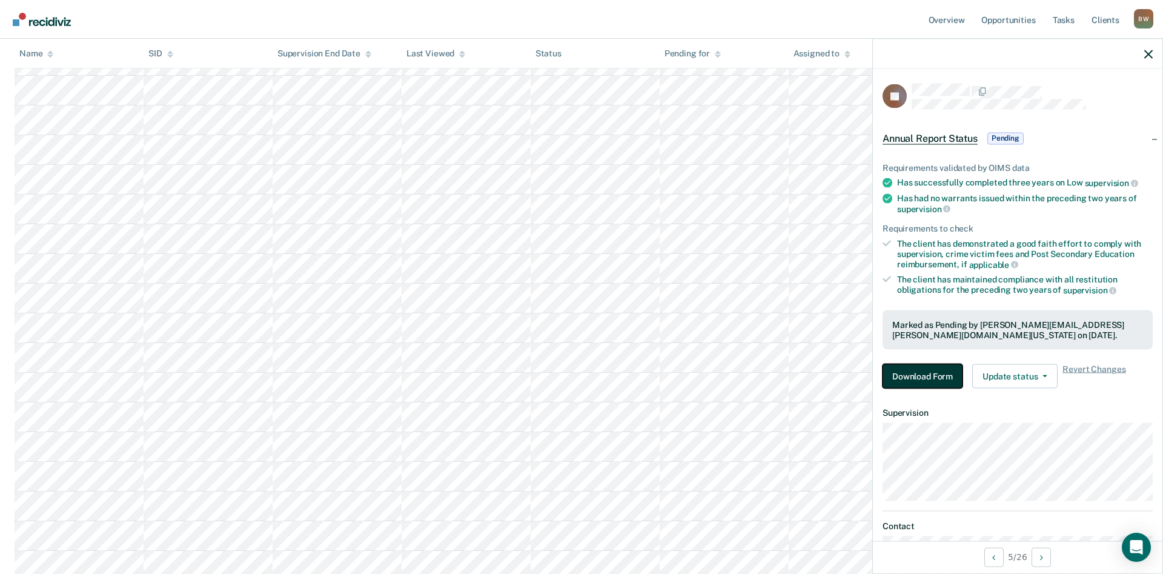
click at [902, 377] on button "Download Form" at bounding box center [923, 376] width 80 height 24
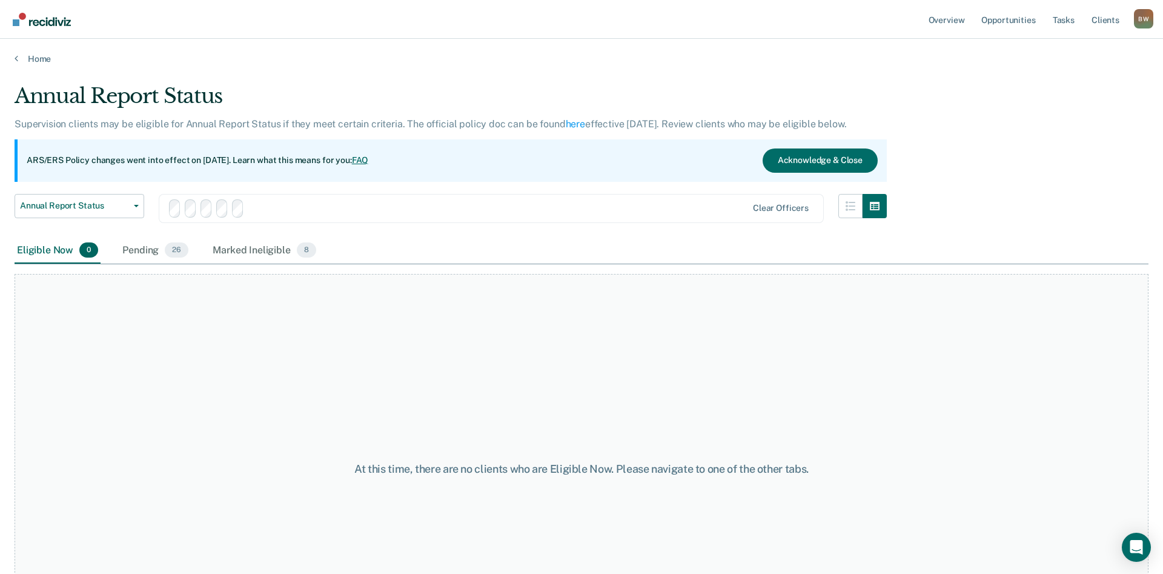
scroll to position [90, 0]
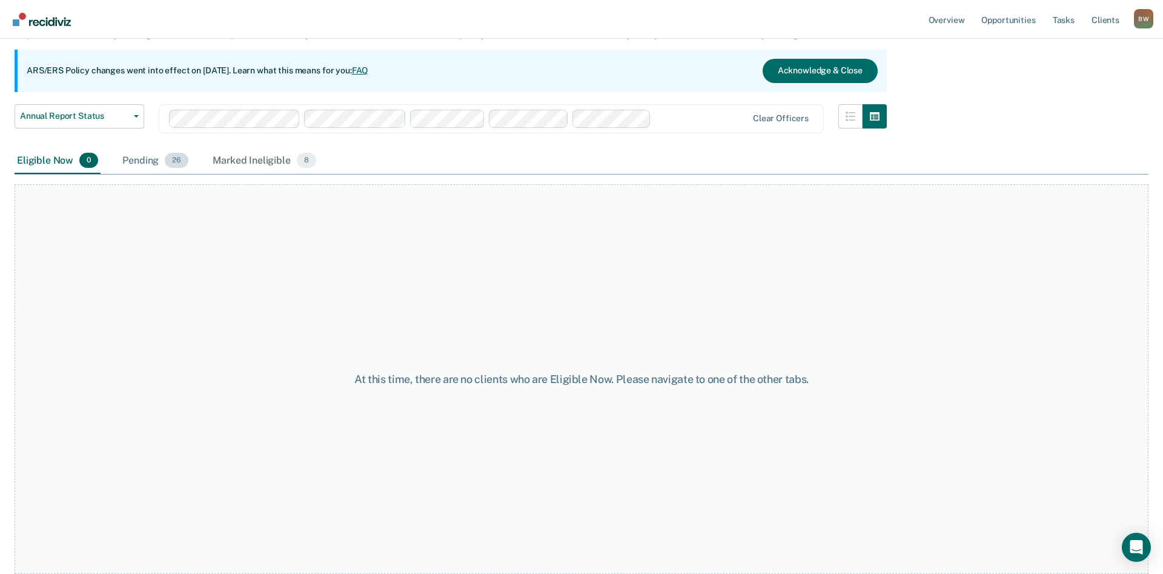
click at [148, 163] on div "Pending 26" at bounding box center [155, 161] width 71 height 27
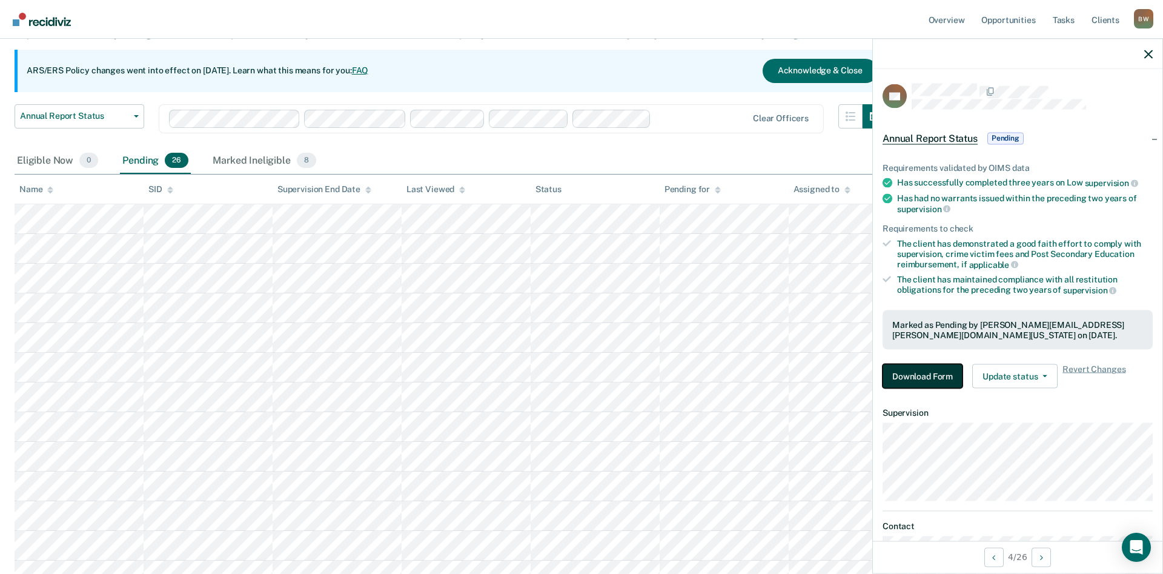
click at [922, 374] on button "Download Form" at bounding box center [923, 376] width 80 height 24
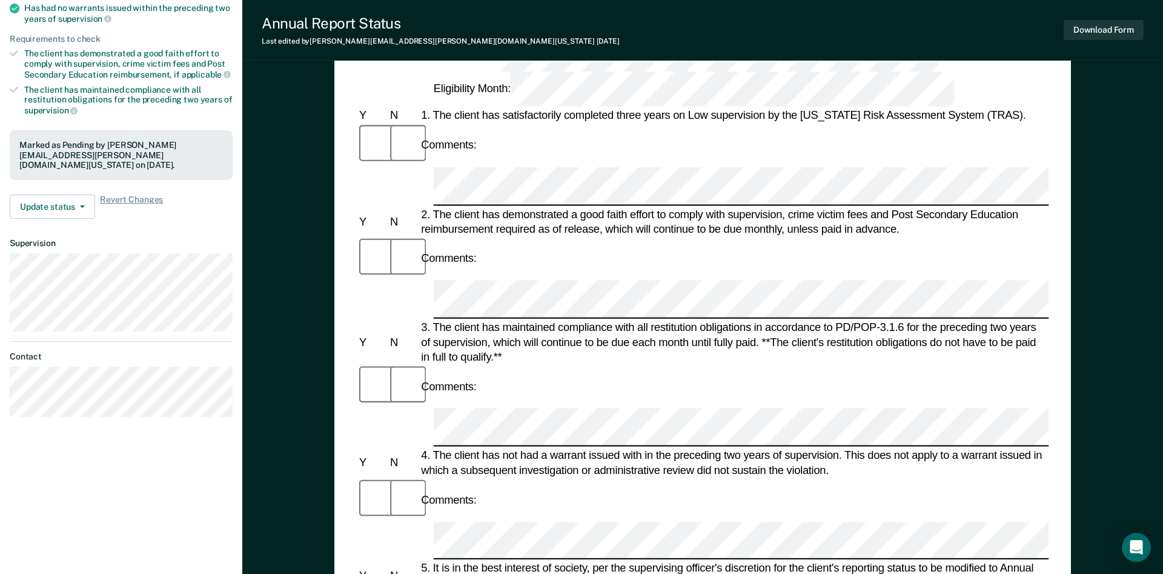
scroll to position [185, 0]
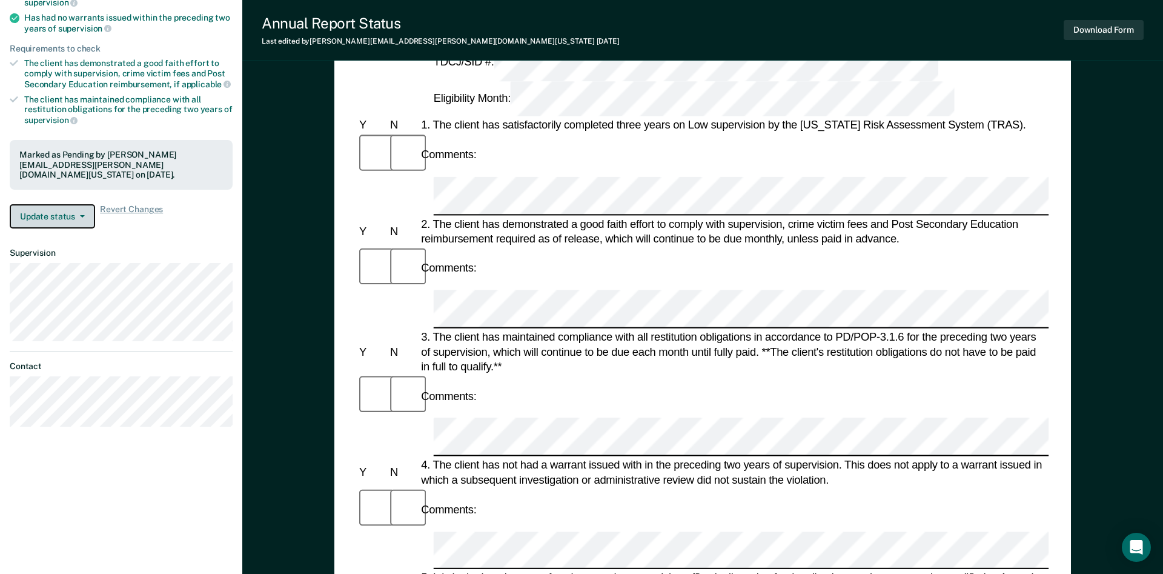
click at [82, 216] on button "Update status" at bounding box center [52, 216] width 85 height 24
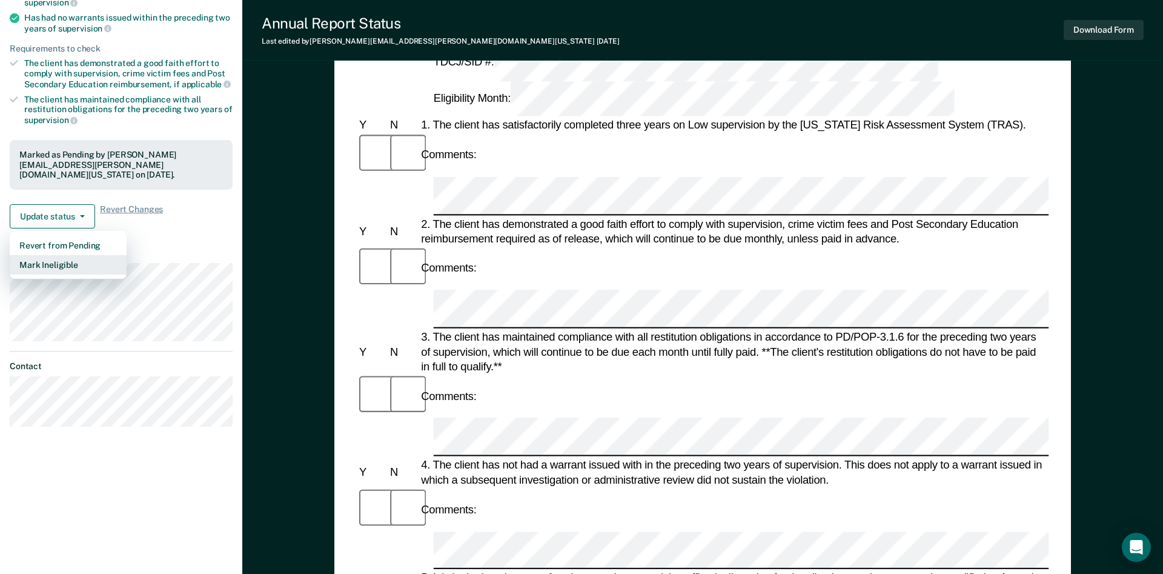
click at [48, 264] on button "Mark Ineligible" at bounding box center [68, 264] width 117 height 19
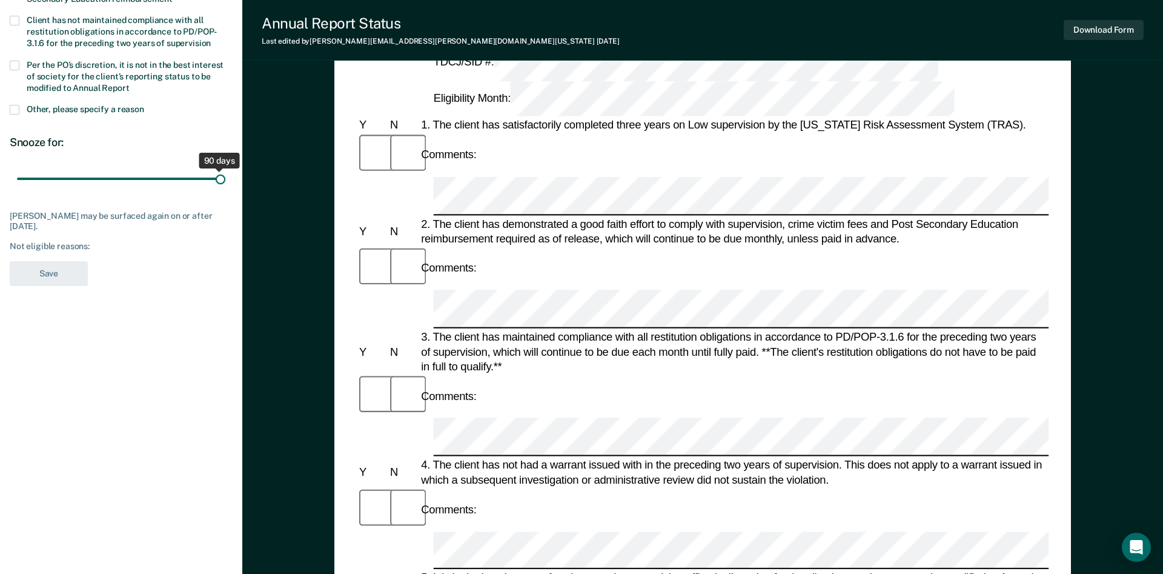
drag, startPoint x: 87, startPoint y: 179, endPoint x: 250, endPoint y: 211, distance: 166.2
type input "90"
click at [225, 190] on input "range" at bounding box center [121, 178] width 208 height 21
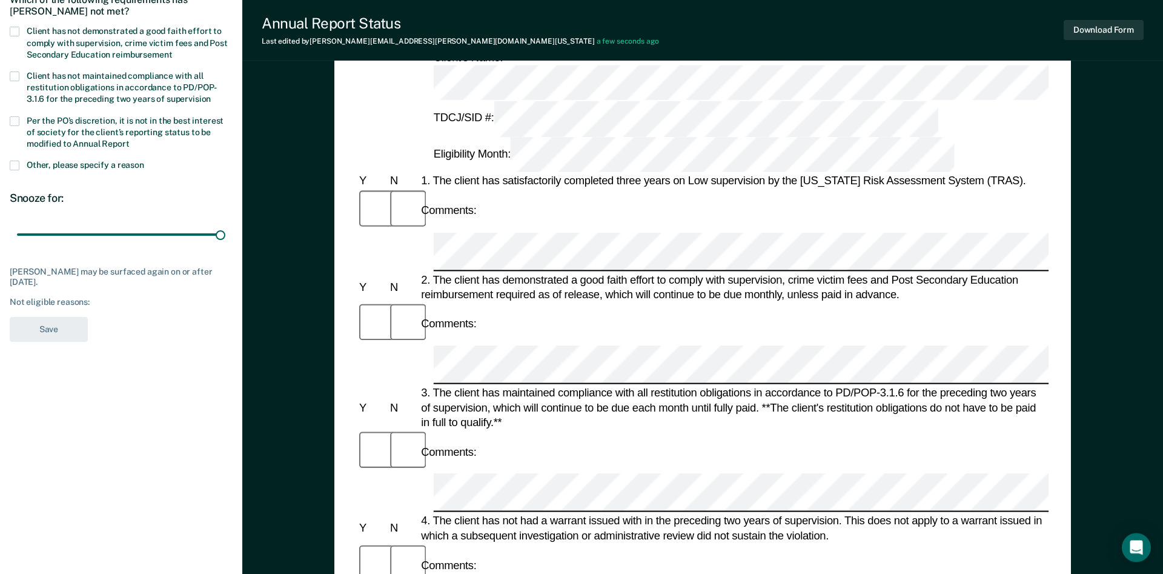
scroll to position [62, 0]
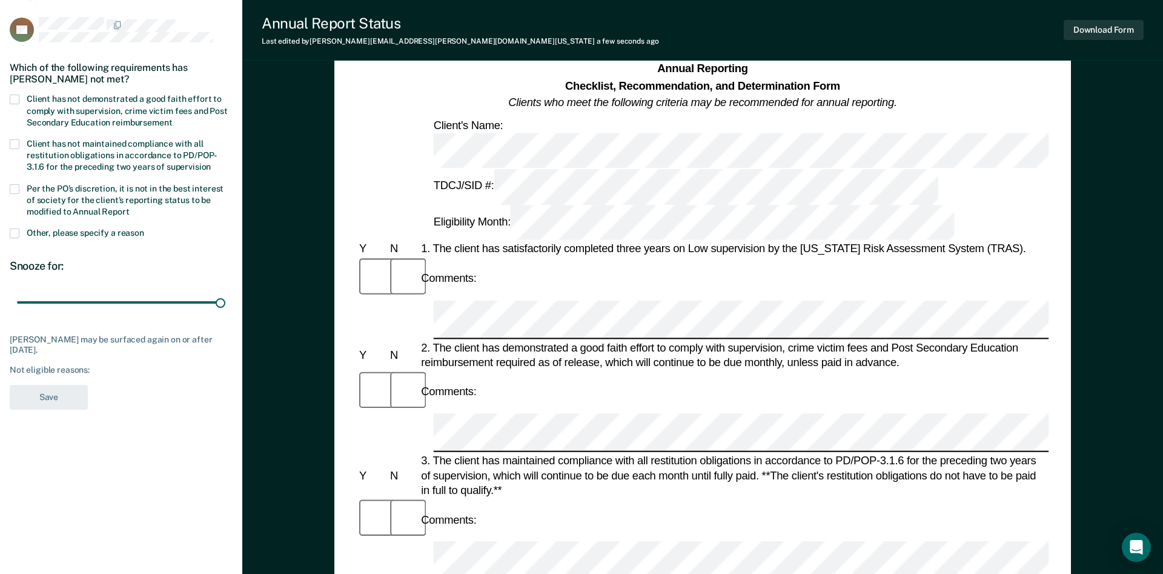
click at [14, 100] on span at bounding box center [15, 100] width 10 height 10
click at [172, 118] on input "Client has not demonstrated a good faith effort to comply with supervision, cri…" at bounding box center [172, 118] width 0 height 0
click at [44, 394] on button "Save" at bounding box center [49, 397] width 78 height 25
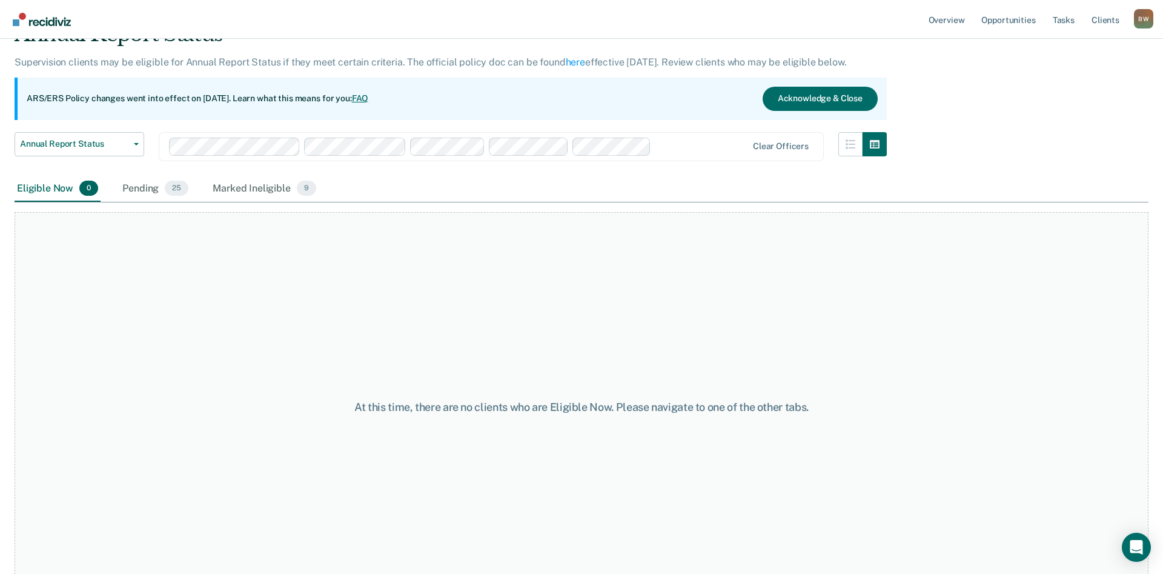
scroll to position [90, 0]
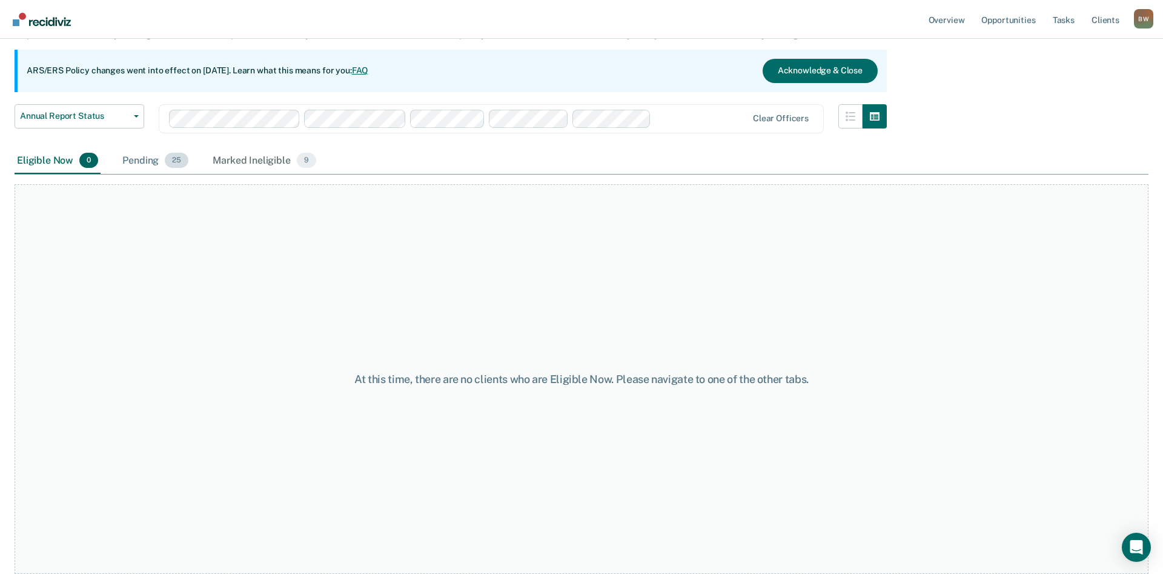
click at [147, 162] on div "Pending 25" at bounding box center [155, 161] width 71 height 27
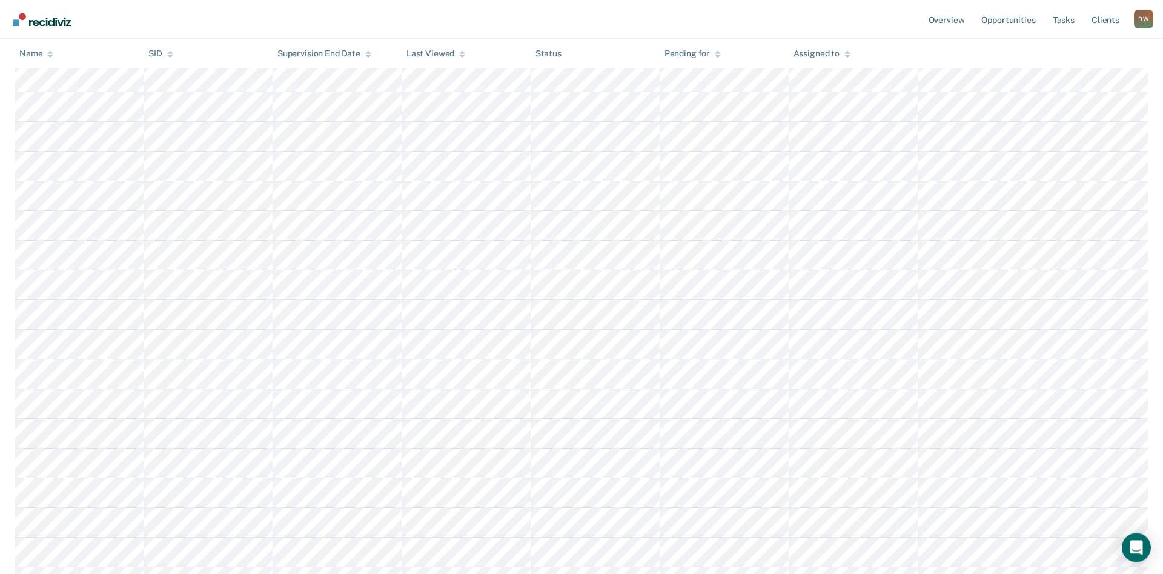
scroll to position [241, 0]
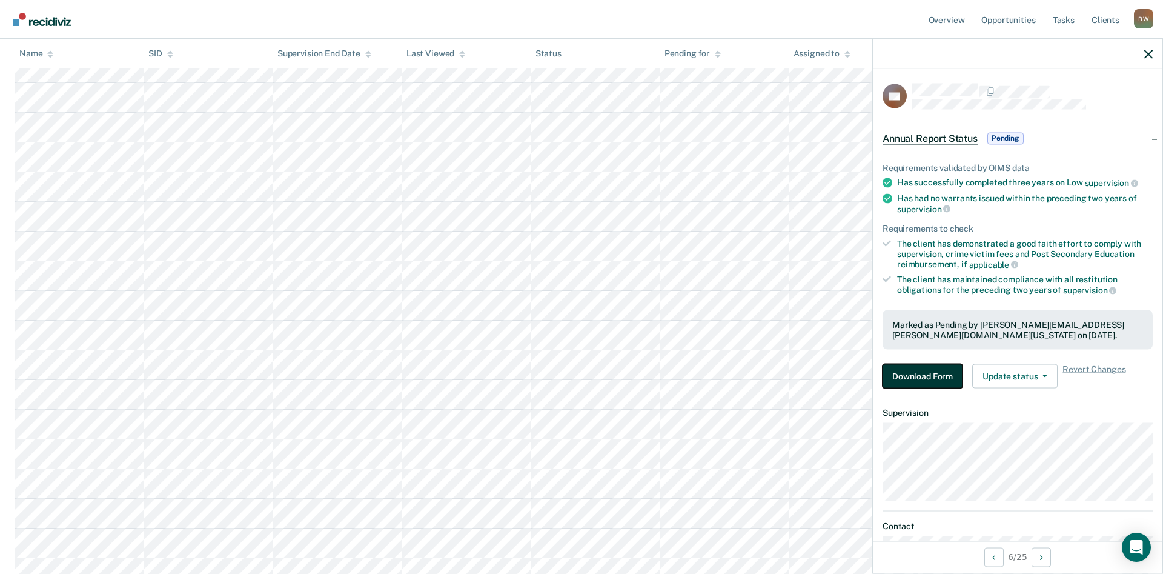
click at [922, 374] on button "Download Form" at bounding box center [923, 376] width 80 height 24
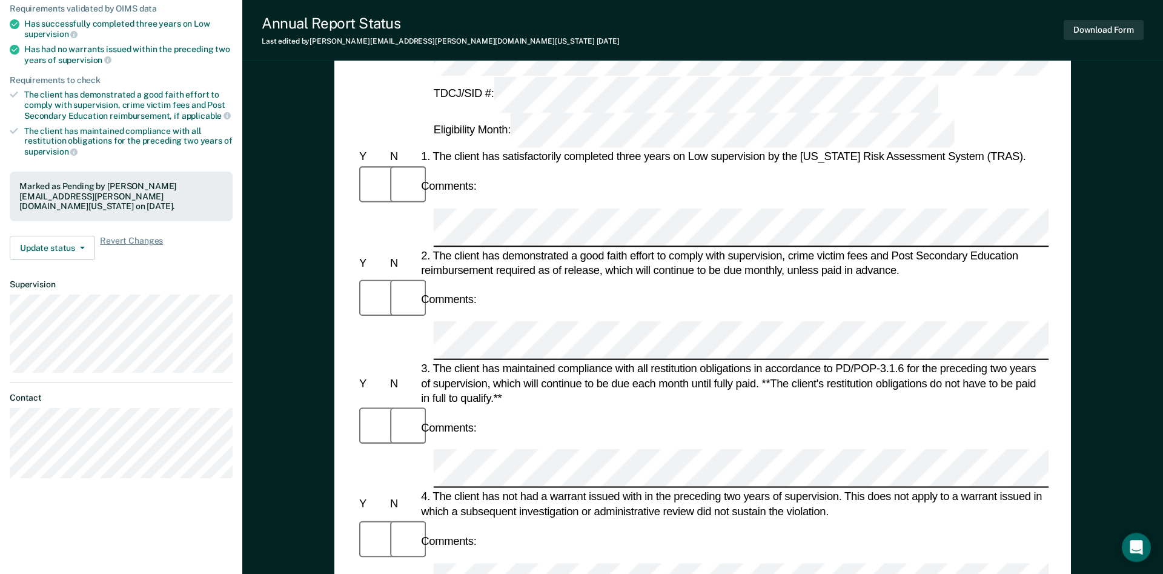
scroll to position [124, 0]
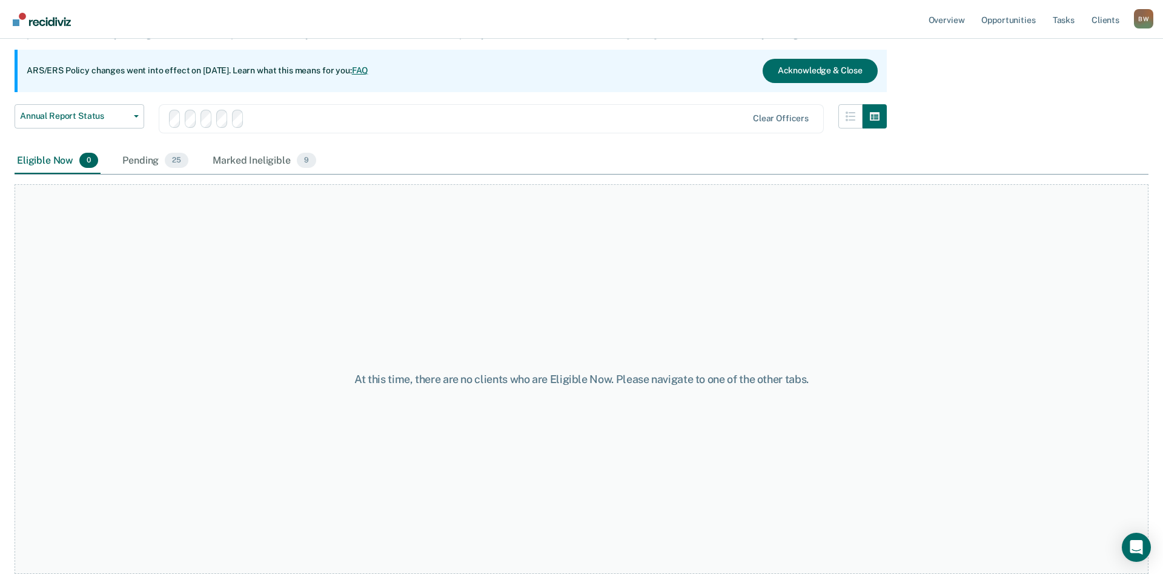
scroll to position [90, 0]
click at [135, 163] on div "Pending 25" at bounding box center [155, 161] width 71 height 27
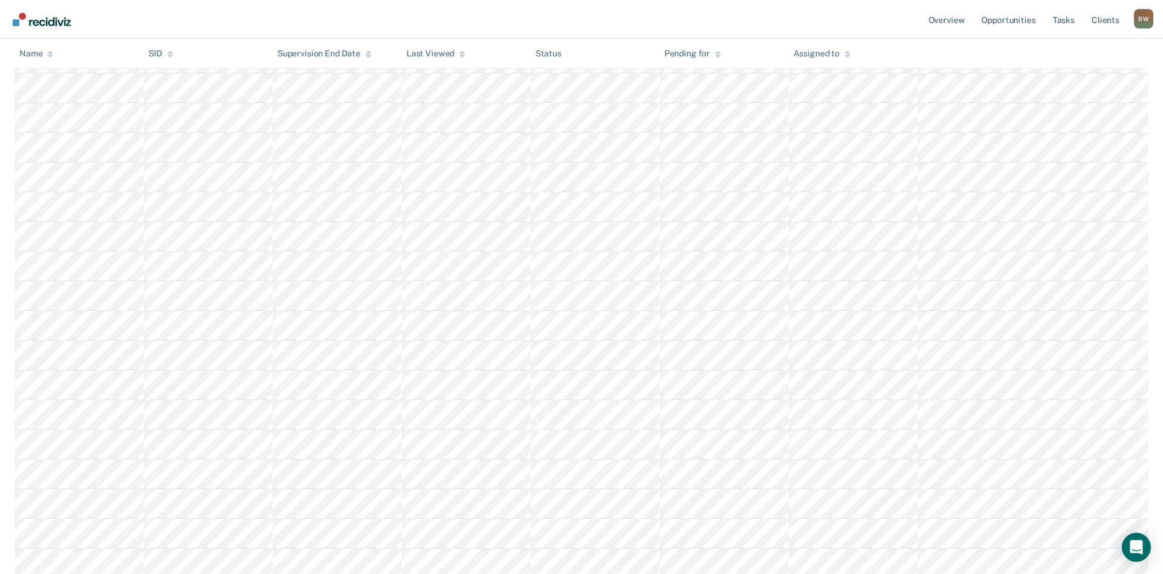
scroll to position [461, 0]
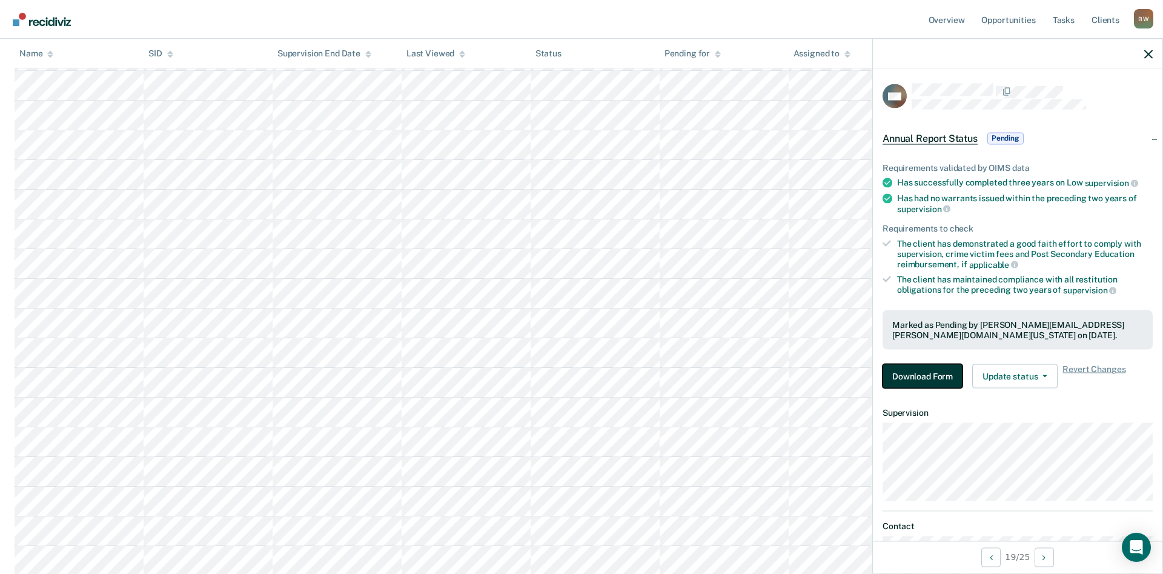
click at [901, 377] on button "Download Form" at bounding box center [923, 376] width 80 height 24
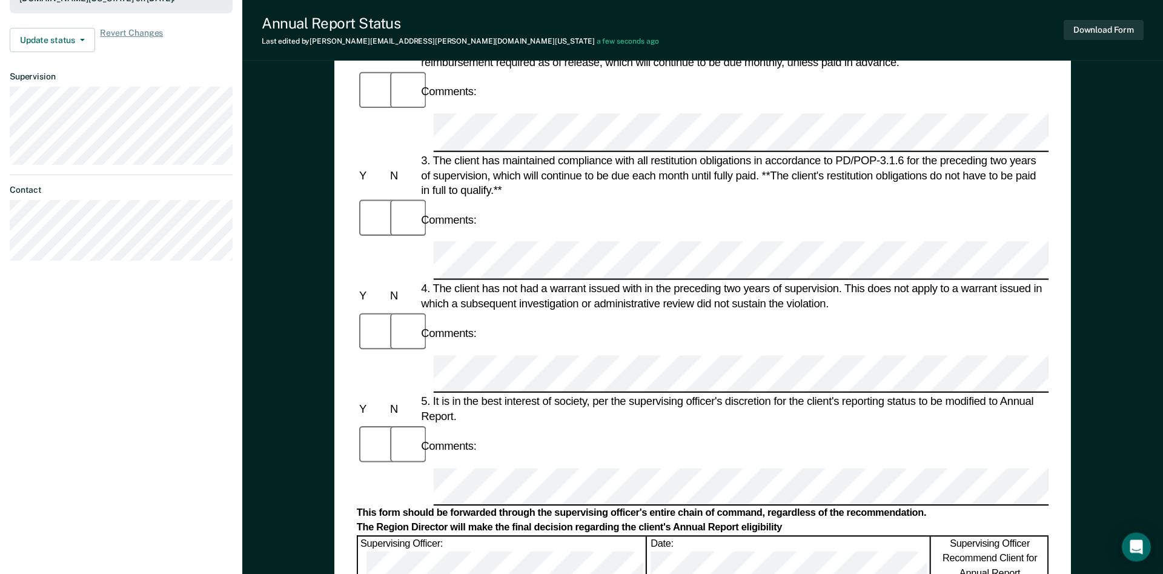
scroll to position [309, 0]
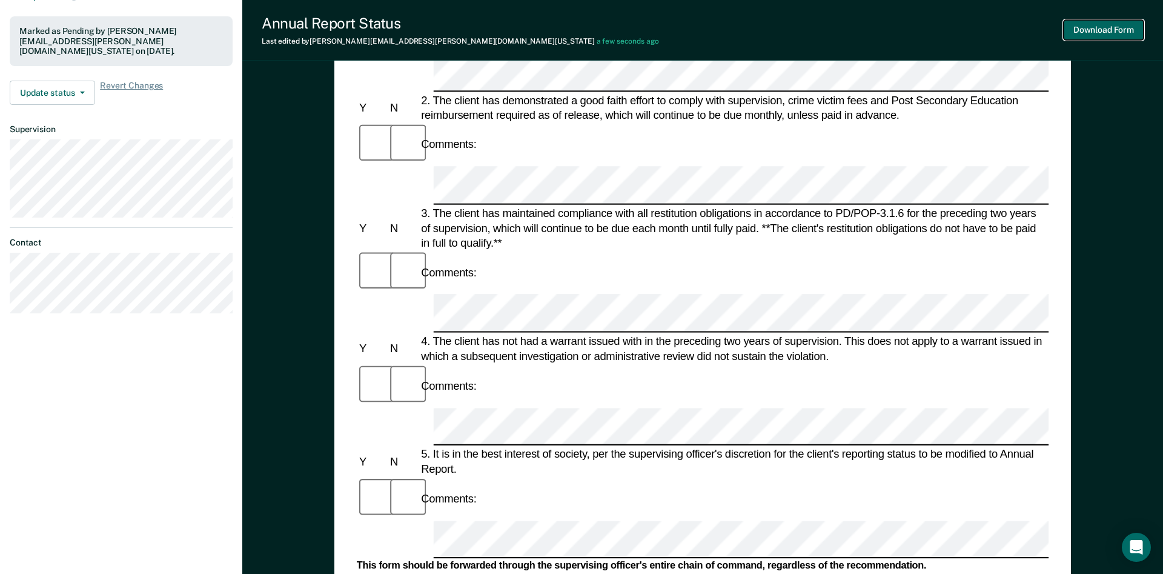
click at [1085, 32] on button "Download Form" at bounding box center [1104, 30] width 80 height 20
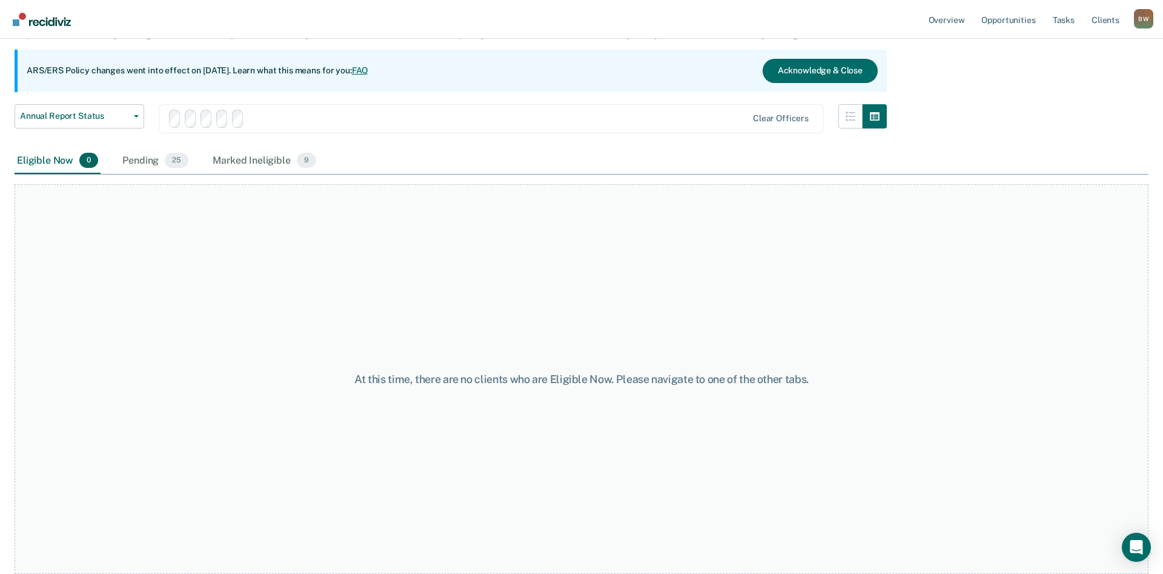
scroll to position [90, 0]
click at [145, 166] on div "Pending 25" at bounding box center [155, 161] width 71 height 27
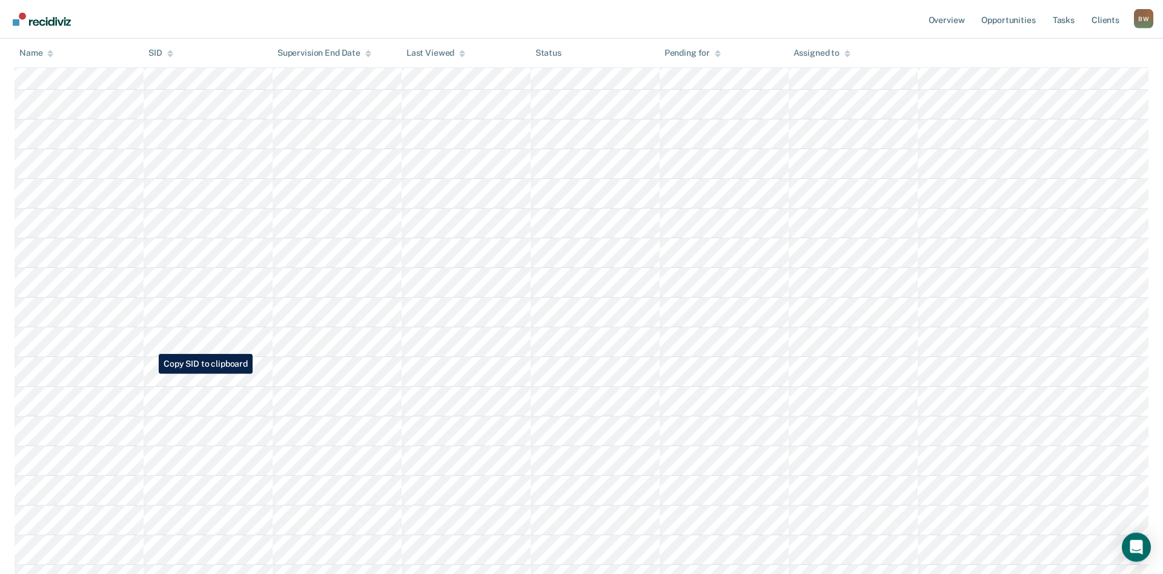
scroll to position [399, 0]
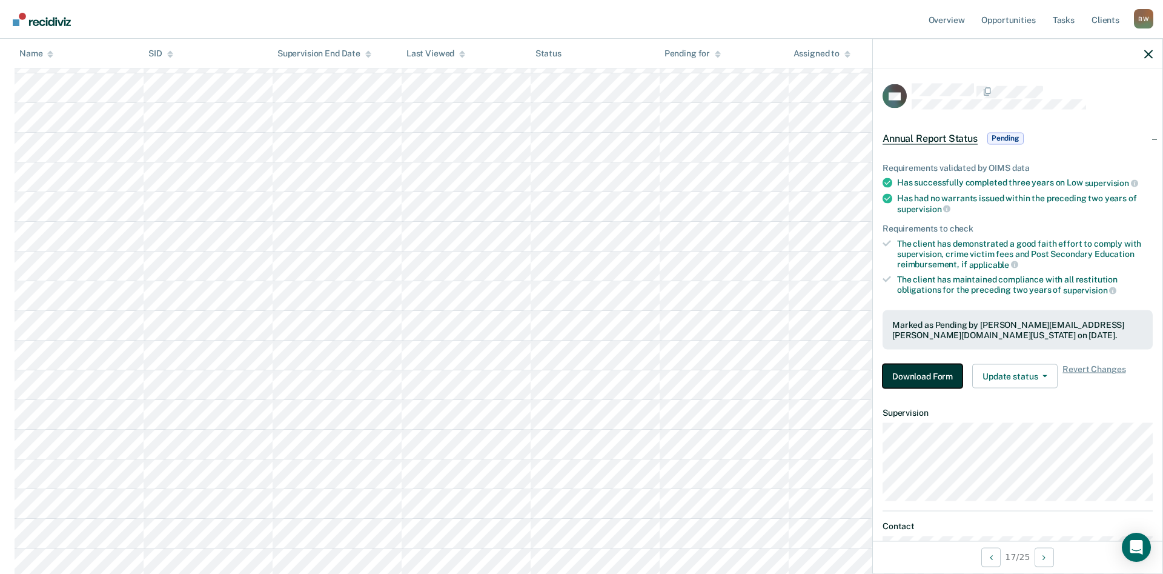
click at [922, 378] on button "Download Form" at bounding box center [923, 376] width 80 height 24
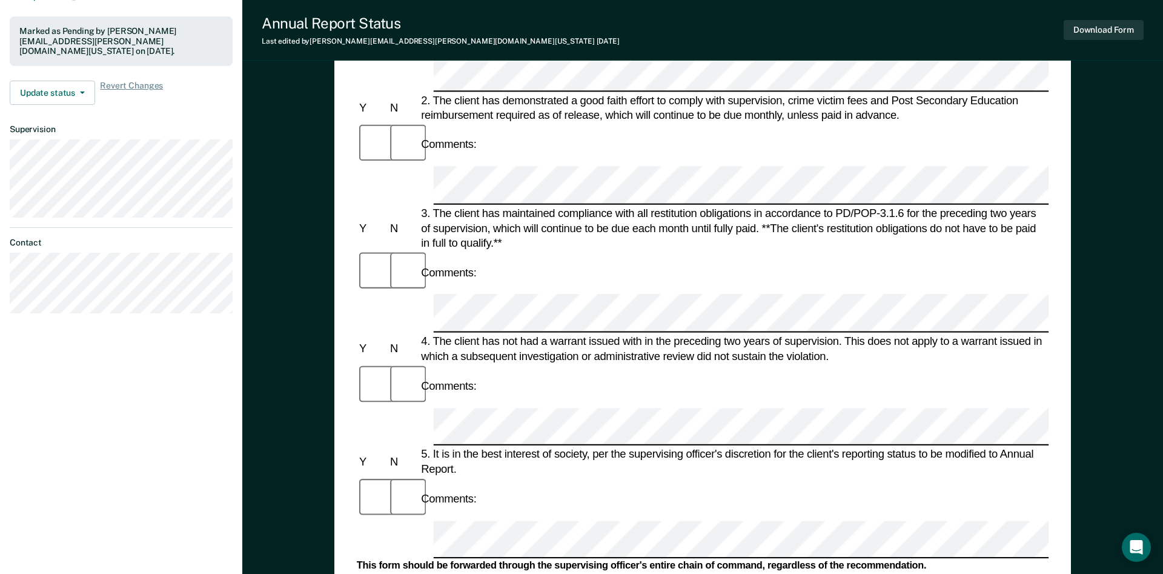
scroll to position [247, 0]
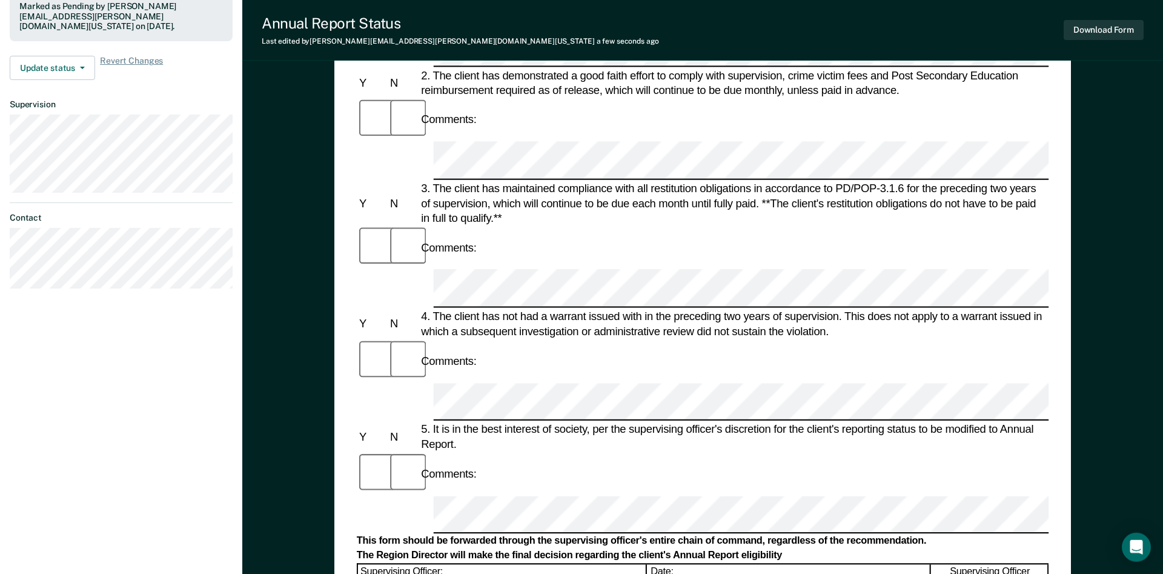
scroll to position [309, 0]
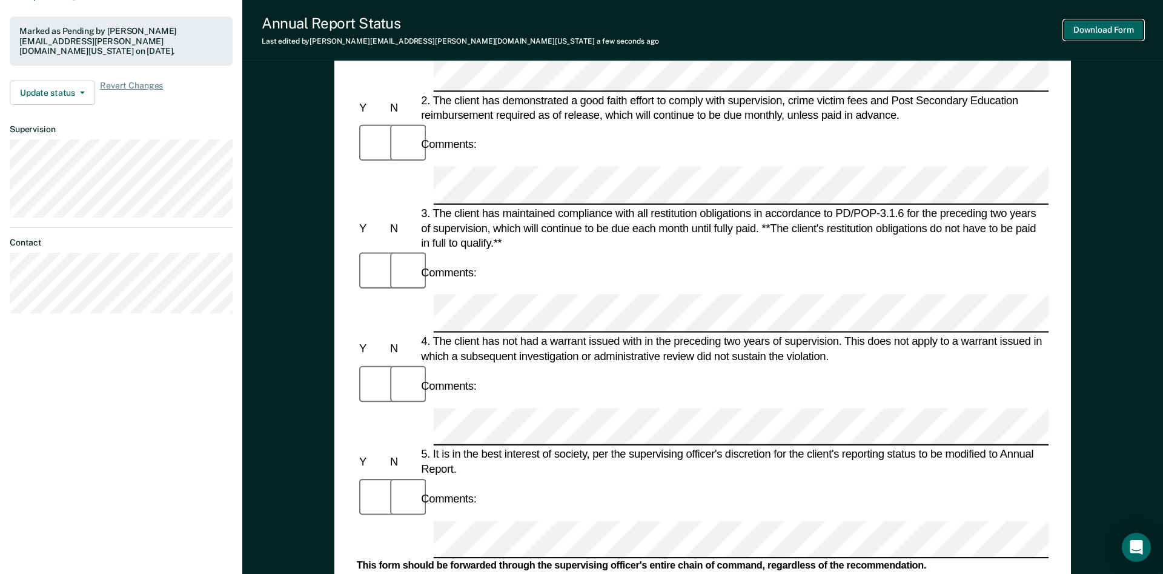
click at [1082, 25] on button "Download Form" at bounding box center [1104, 30] width 80 height 20
